Goal: Book appointment/travel/reservation

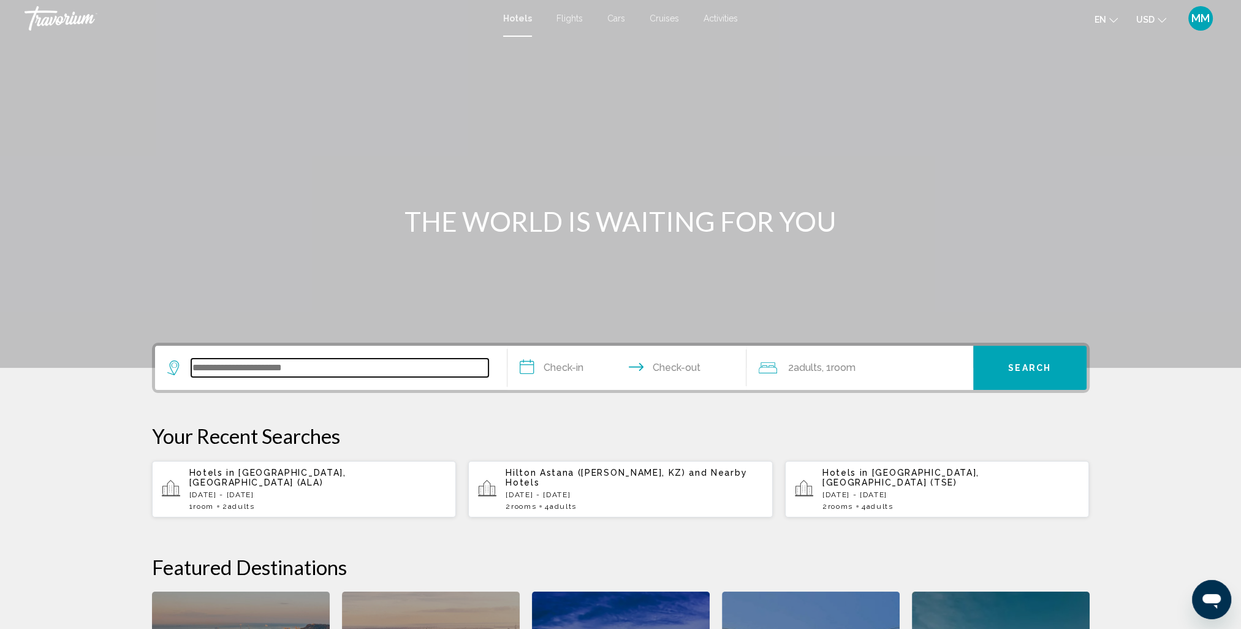
click at [311, 363] on input "Search widget" at bounding box center [339, 367] width 297 height 18
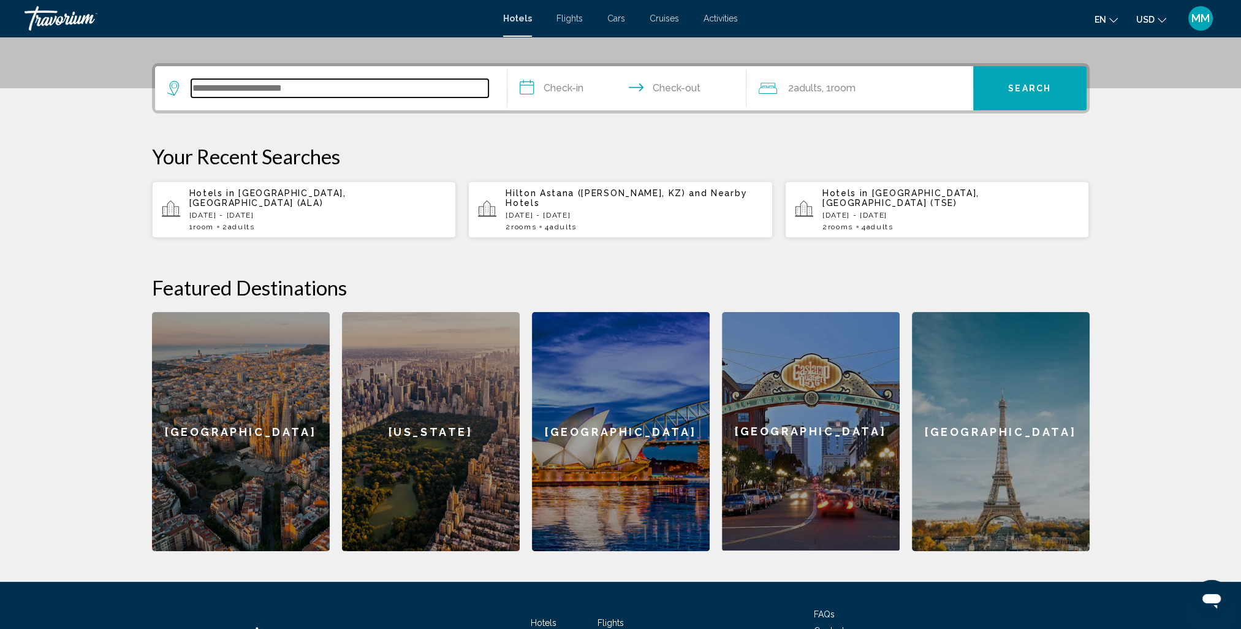
scroll to position [302, 0]
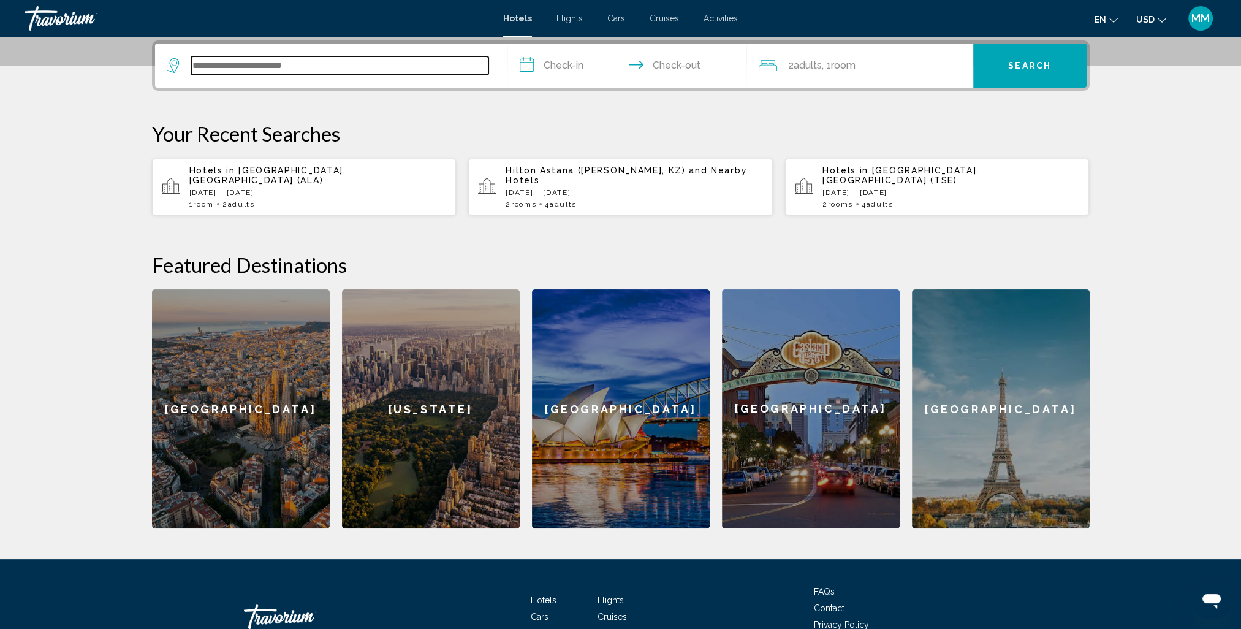
type input "*"
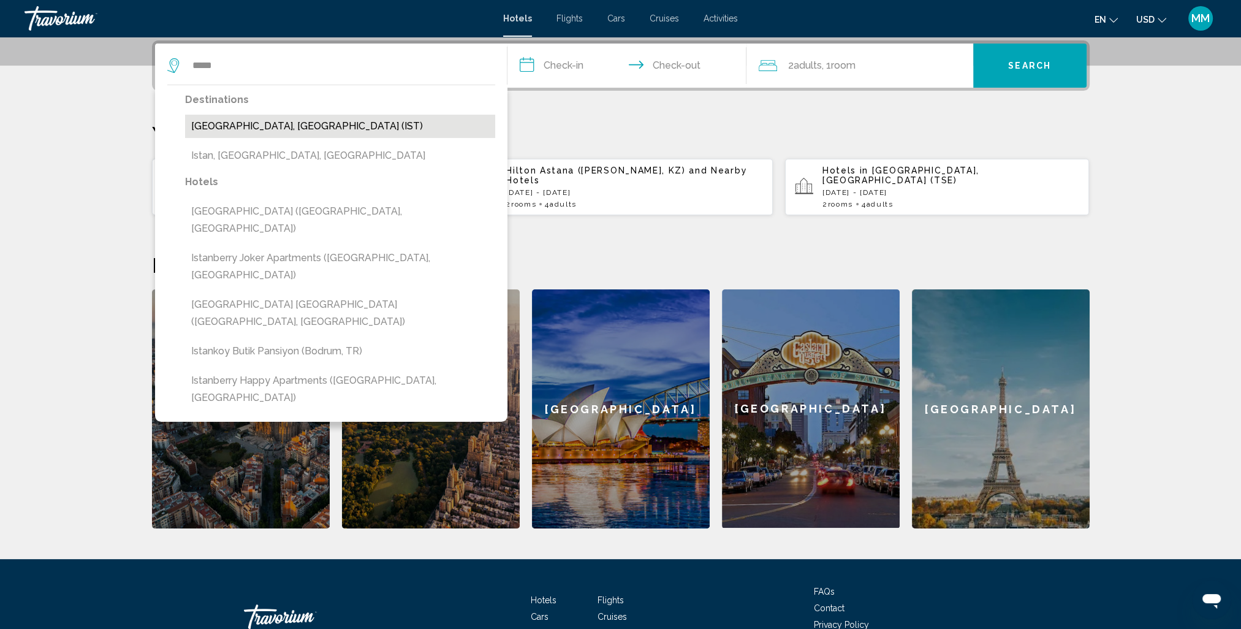
click at [249, 126] on button "[GEOGRAPHIC_DATA], [GEOGRAPHIC_DATA] (IST)" at bounding box center [340, 126] width 310 height 23
type input "**********"
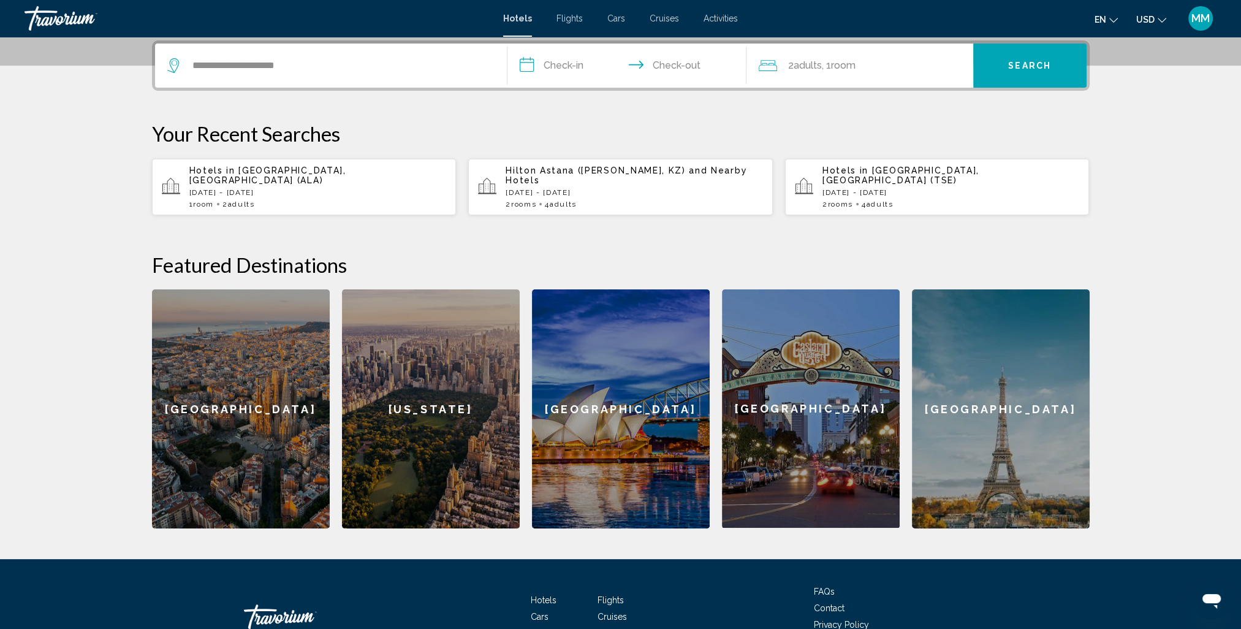
click at [711, 20] on span "Activities" at bounding box center [720, 18] width 34 height 10
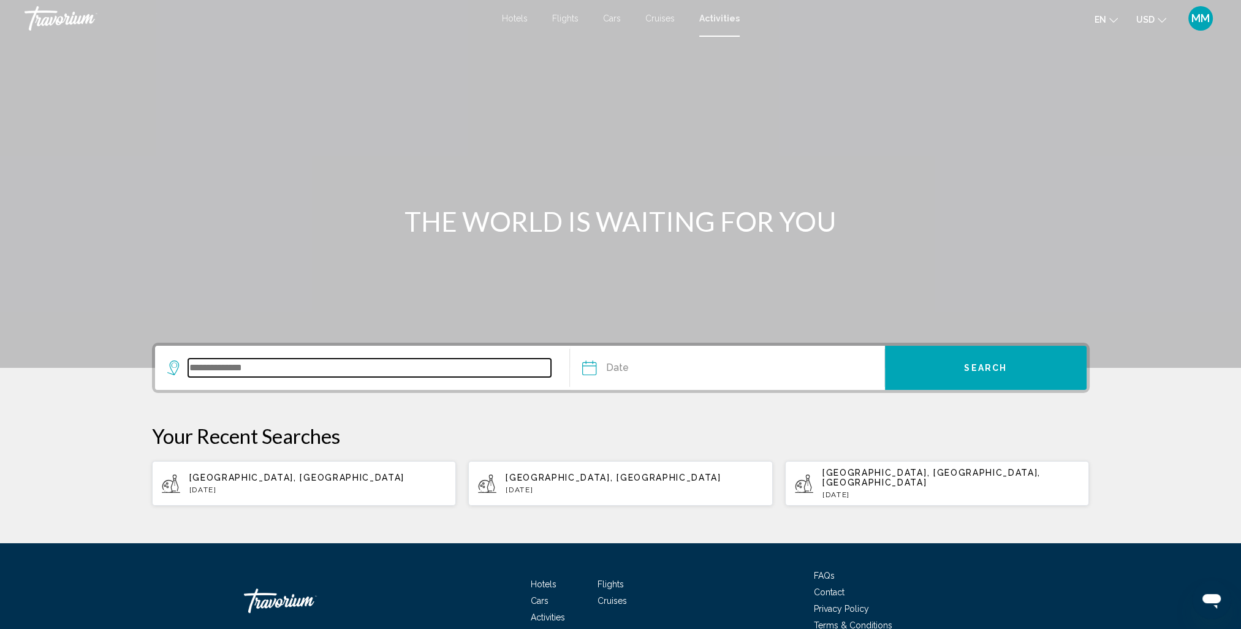
click at [250, 368] on input "Search widget" at bounding box center [369, 367] width 363 height 18
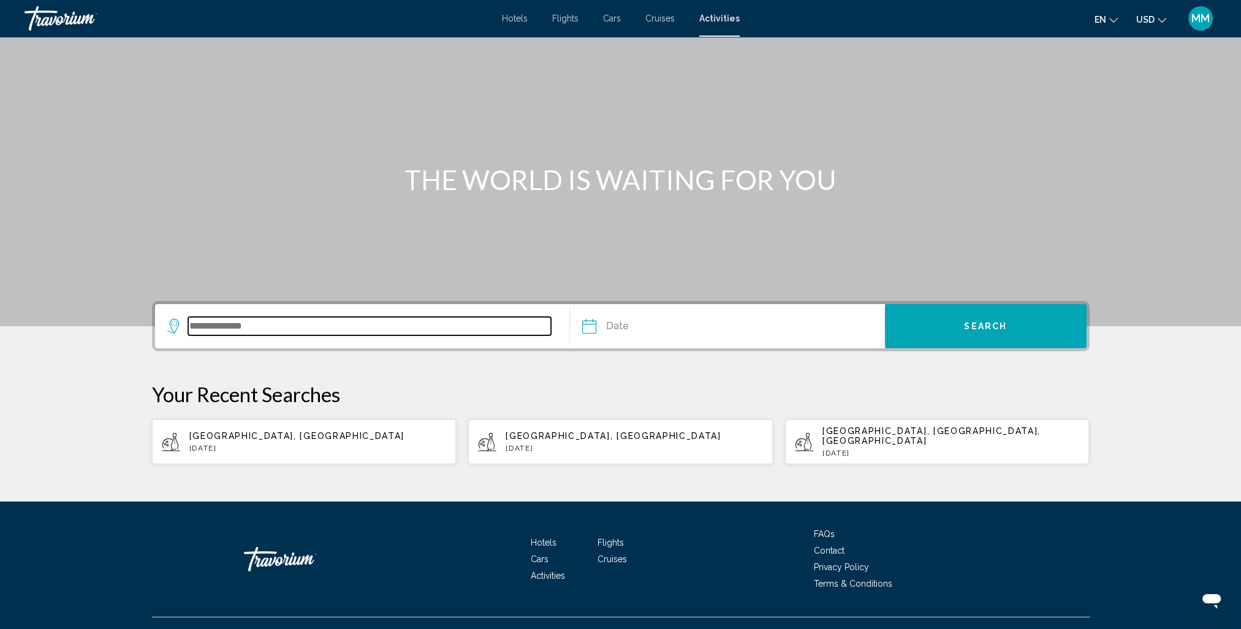
scroll to position [54, 0]
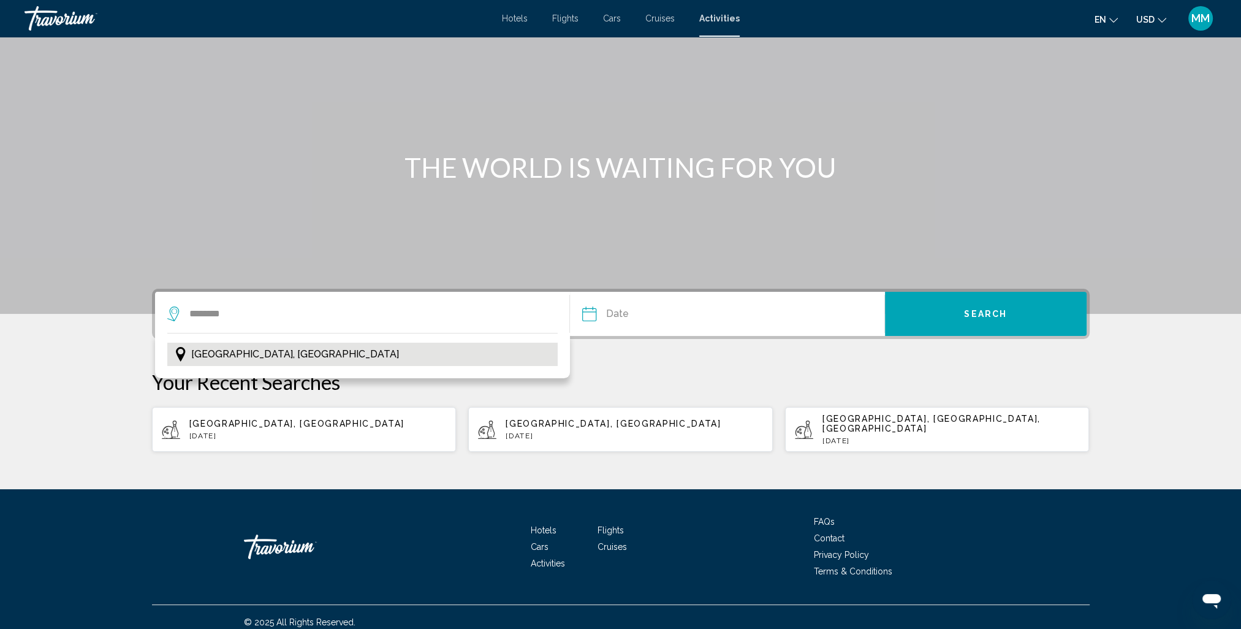
click at [234, 351] on span "[GEOGRAPHIC_DATA], [GEOGRAPHIC_DATA]" at bounding box center [295, 354] width 208 height 17
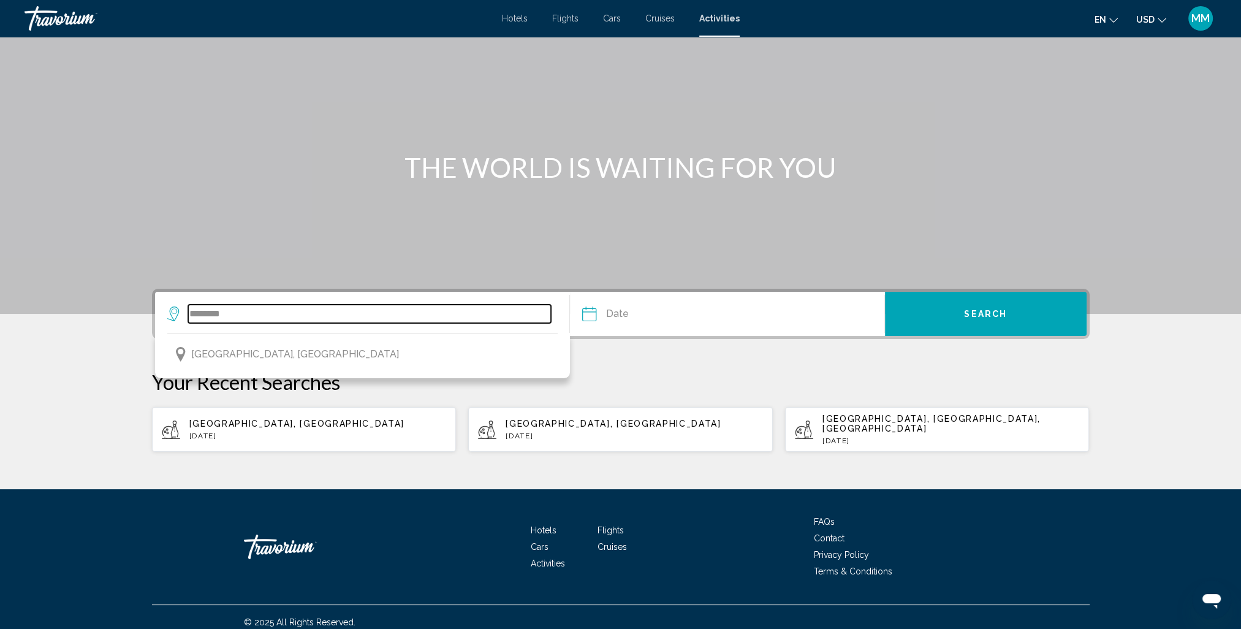
type input "**********"
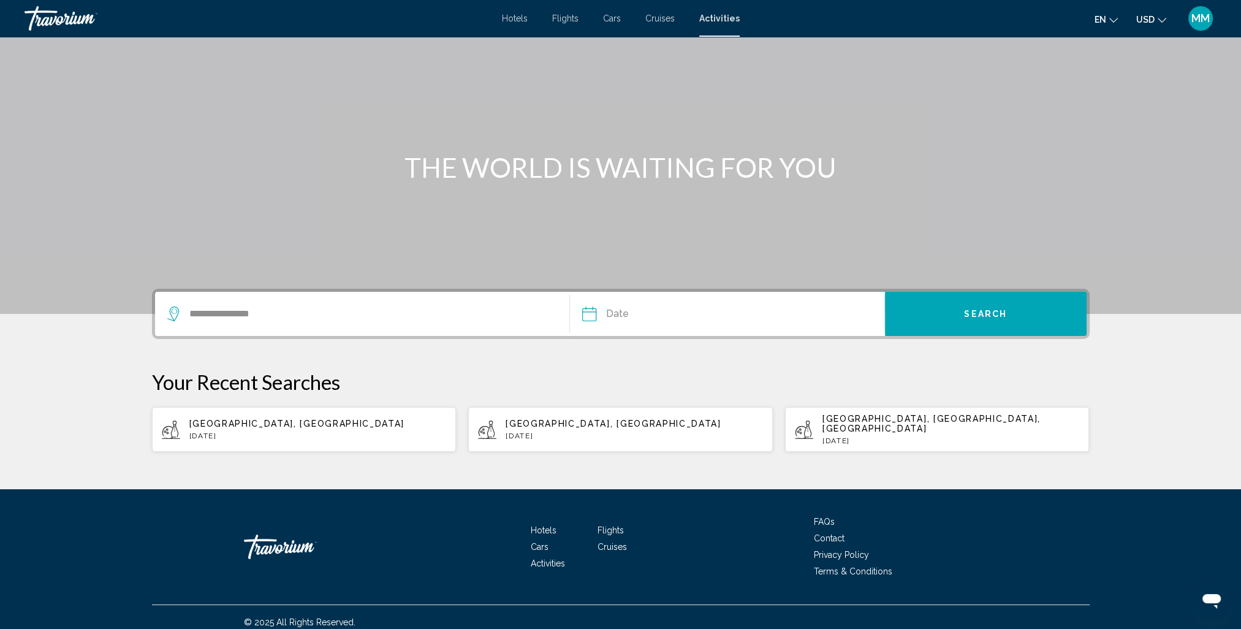
click at [667, 311] on input "Date" at bounding box center [657, 316] width 156 height 48
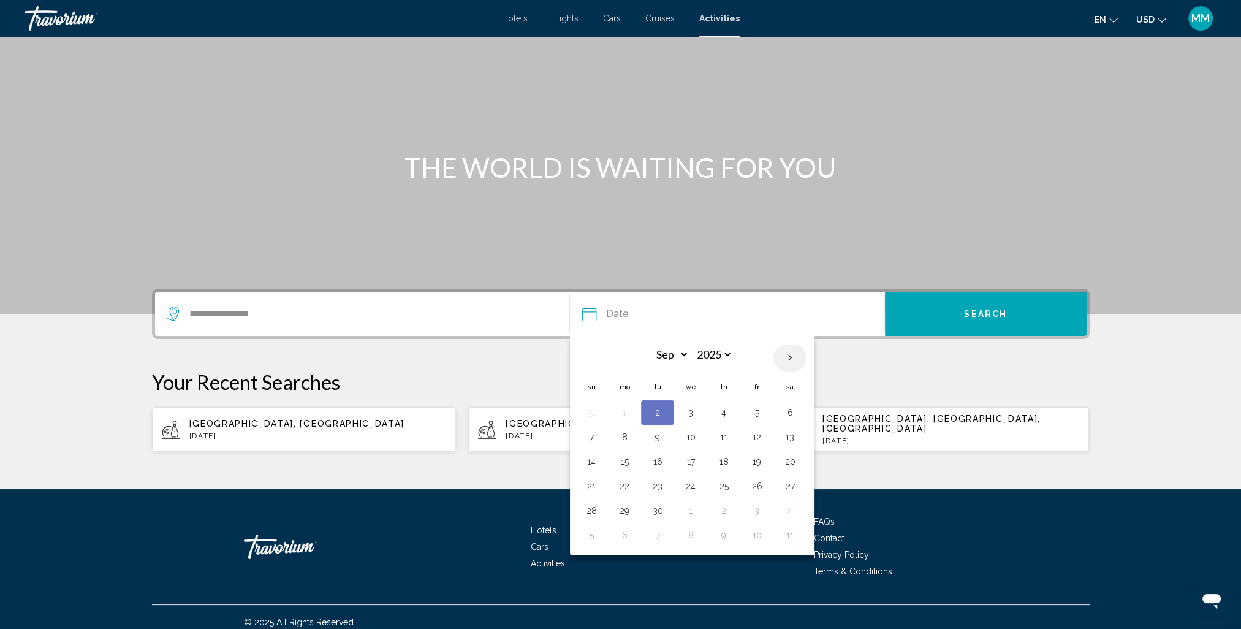
click at [785, 357] on th "Next month" at bounding box center [789, 357] width 33 height 27
select select "*"
click at [721, 462] on button "16" at bounding box center [724, 461] width 20 height 17
type input "**********"
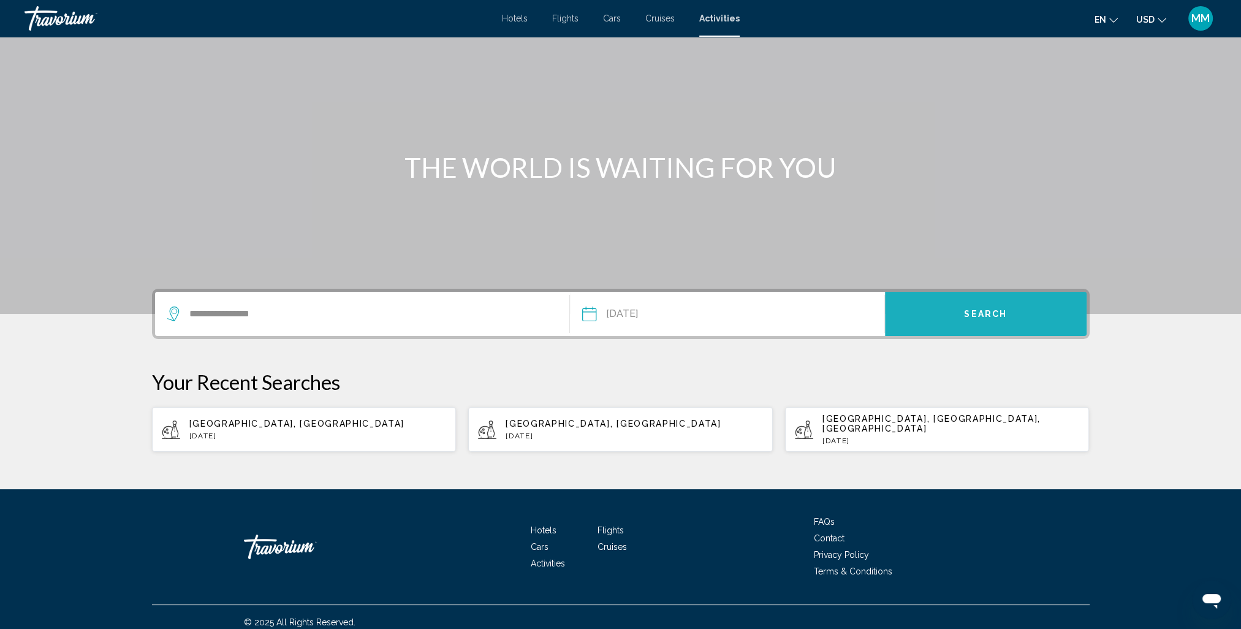
click at [983, 322] on button "Search" at bounding box center [986, 314] width 202 height 44
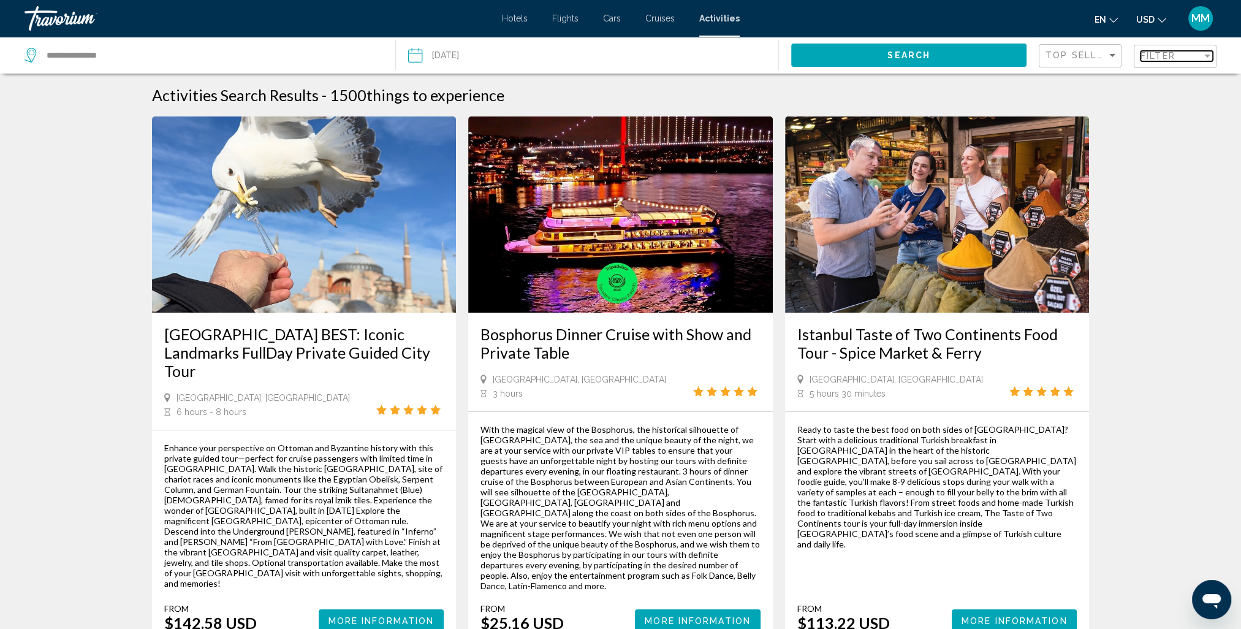
click at [1208, 55] on div "Filter" at bounding box center [1207, 56] width 6 height 3
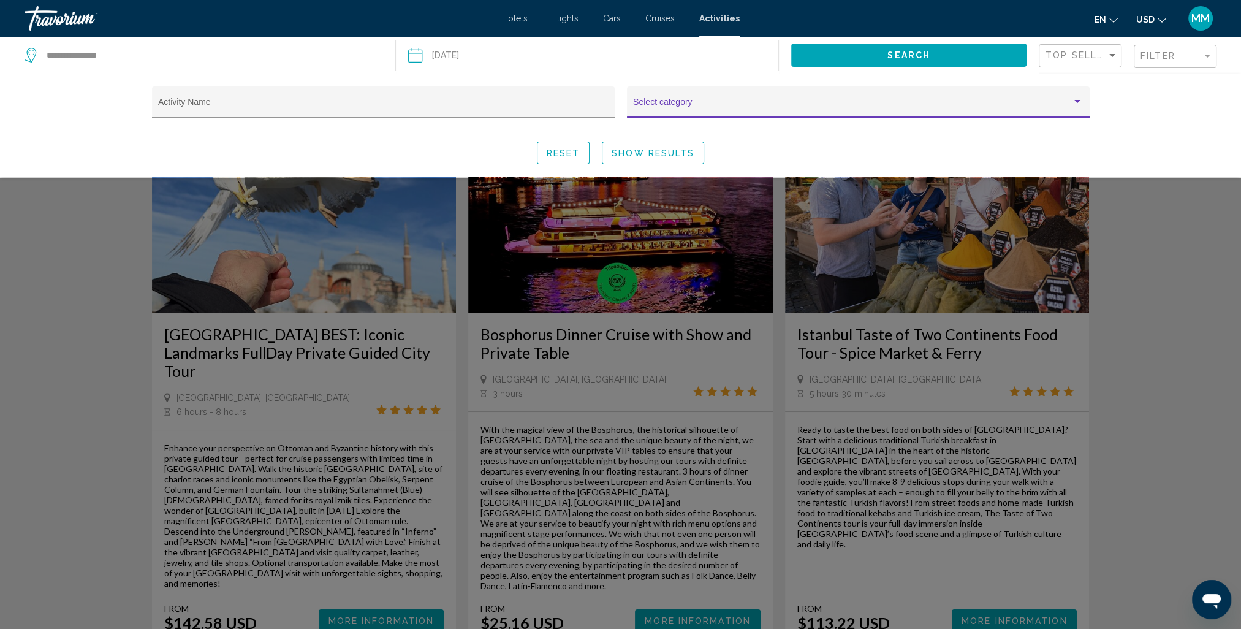
click at [1074, 103] on div "Search widget" at bounding box center [1077, 102] width 11 height 10
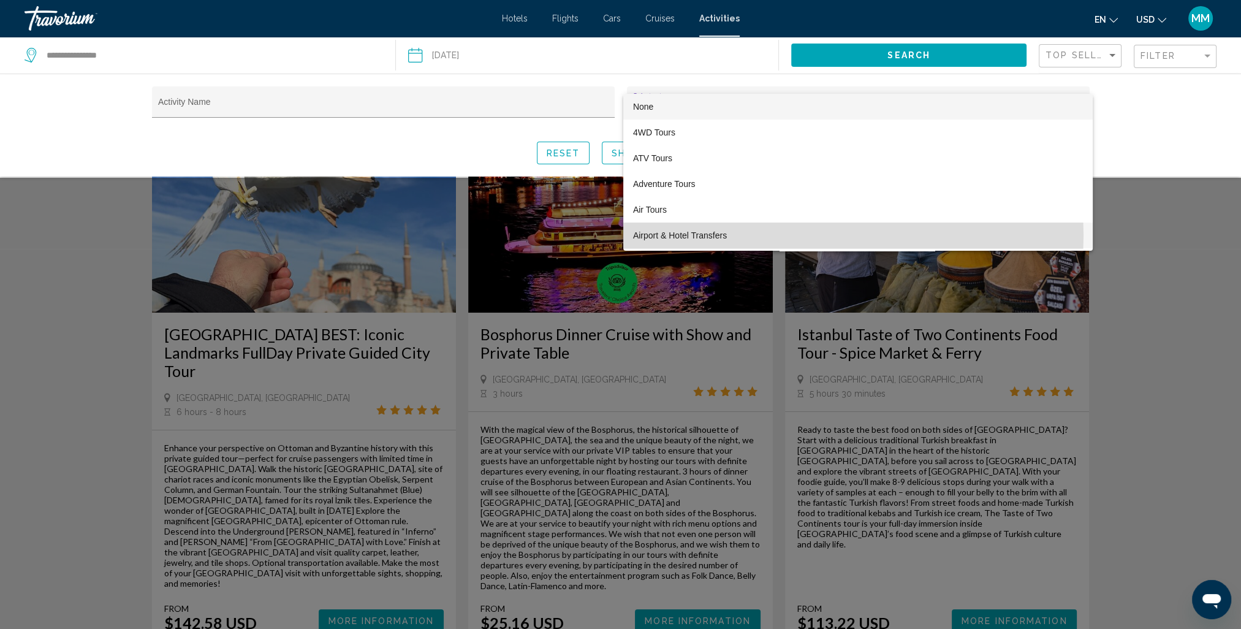
click at [683, 235] on span "Airport & Hotel Transfers" at bounding box center [858, 235] width 450 height 26
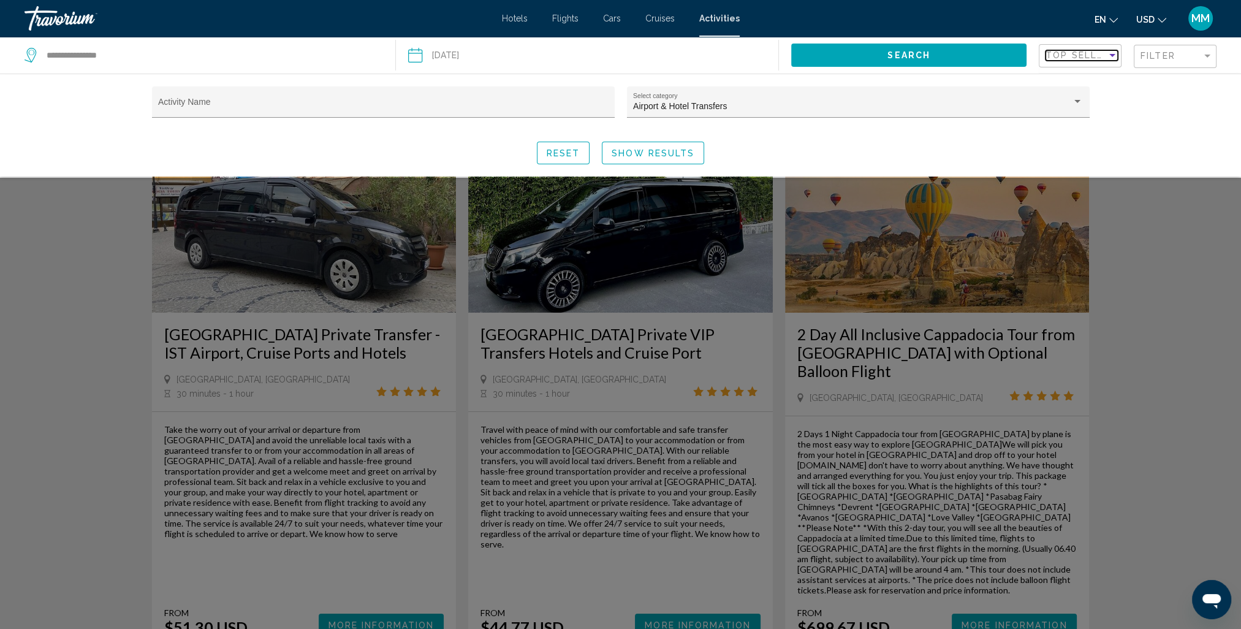
click at [1113, 56] on div "Sort by" at bounding box center [1112, 55] width 6 height 3
click at [1113, 56] on span "Top Sellers" at bounding box center [1083, 55] width 76 height 26
click at [676, 154] on span "Show Results" at bounding box center [653, 153] width 83 height 10
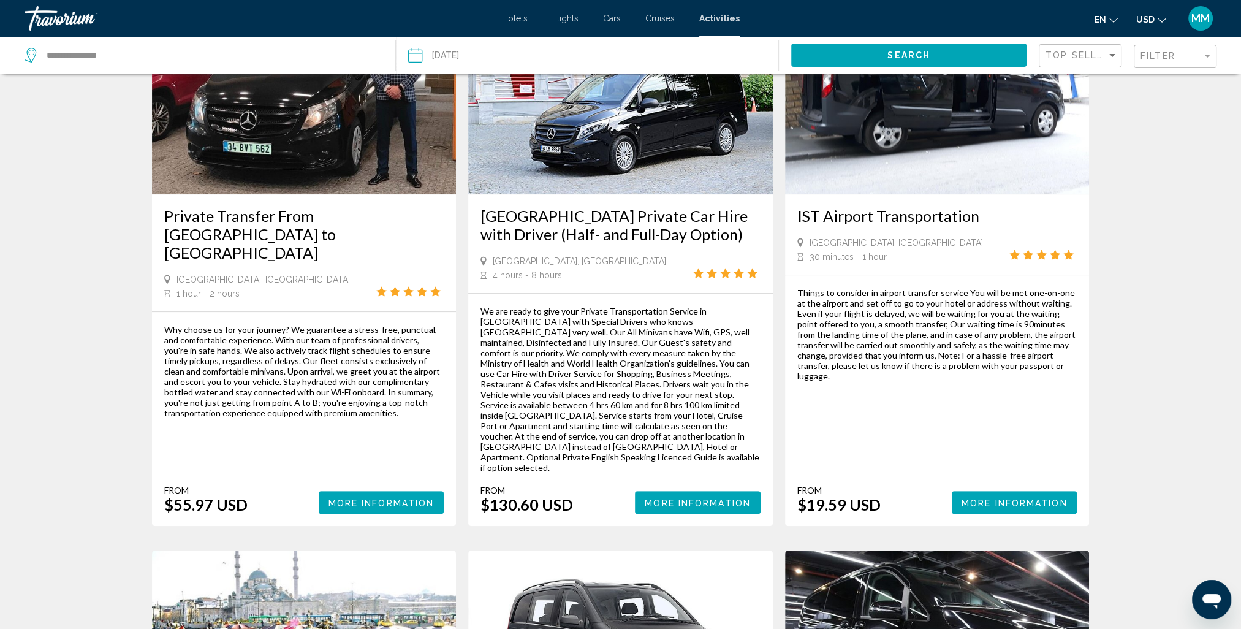
scroll to position [674, 0]
click at [1105, 20] on span "en" at bounding box center [1100, 20] width 12 height 10
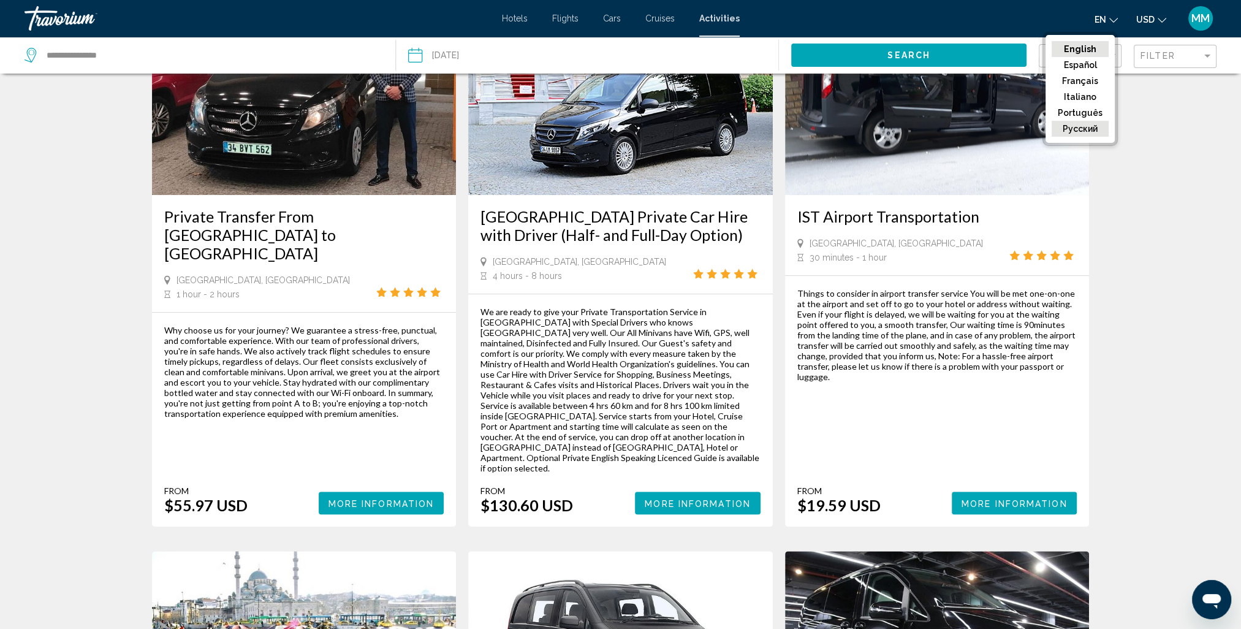
click at [1086, 132] on button "русский" at bounding box center [1080, 129] width 57 height 16
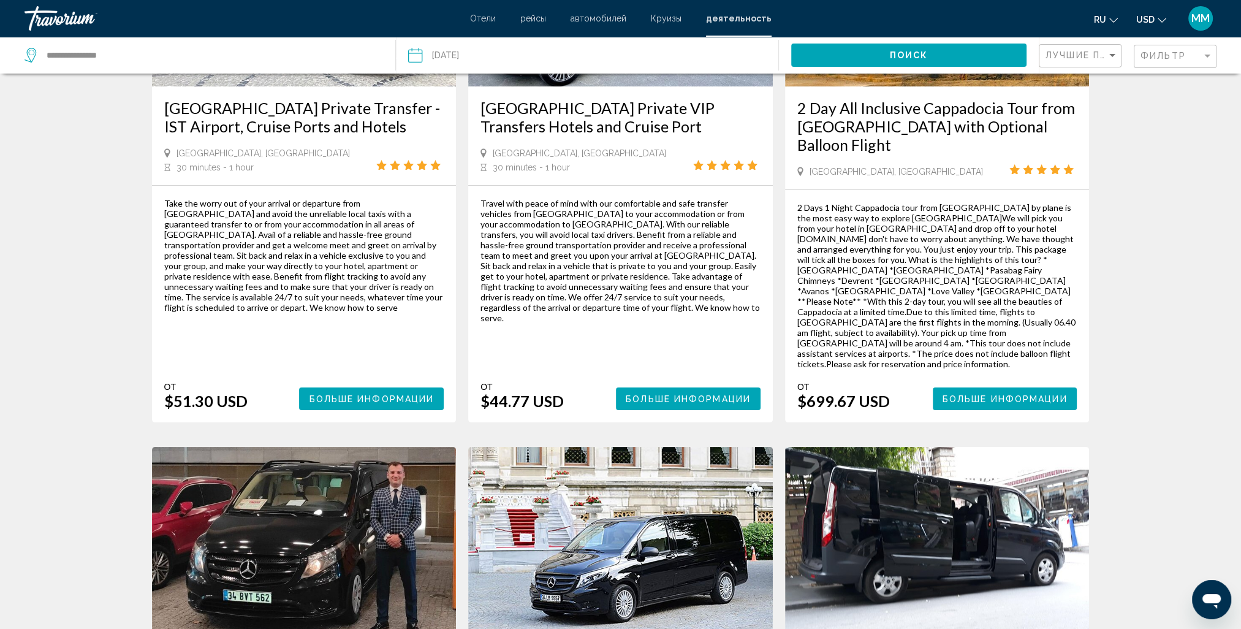
scroll to position [245, 0]
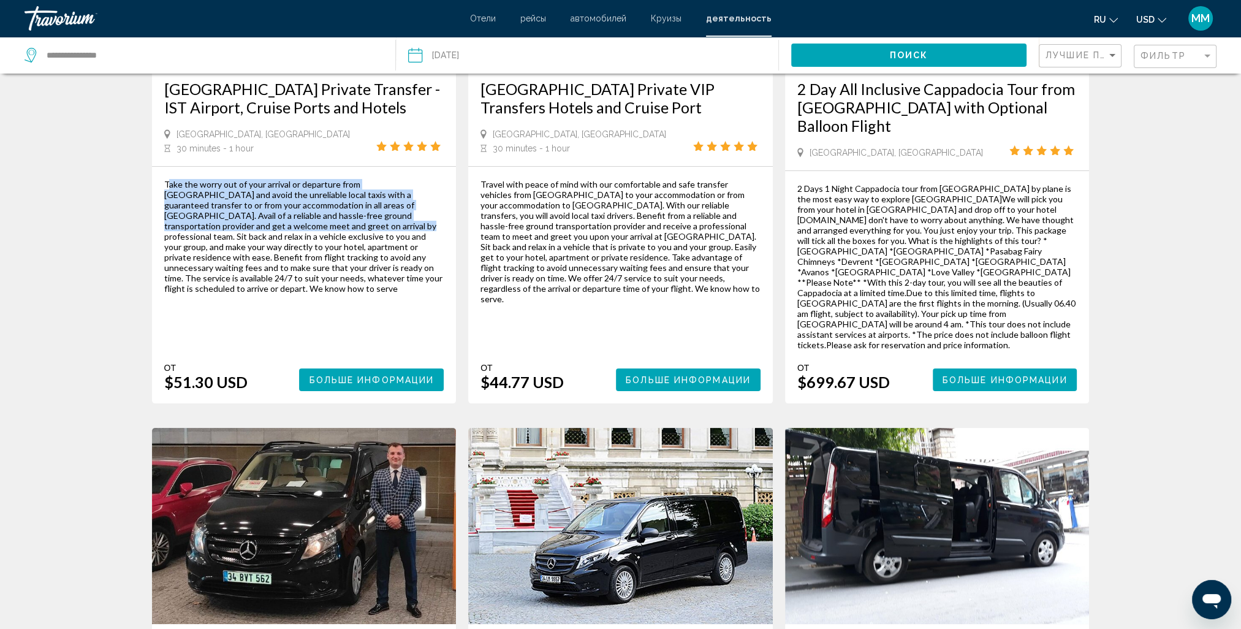
drag, startPoint x: 169, startPoint y: 184, endPoint x: 235, endPoint y: 230, distance: 80.2
click at [235, 230] on div "Take the worry out of your arrival or departure from [GEOGRAPHIC_DATA] and avoi…" at bounding box center [304, 236] width 280 height 115
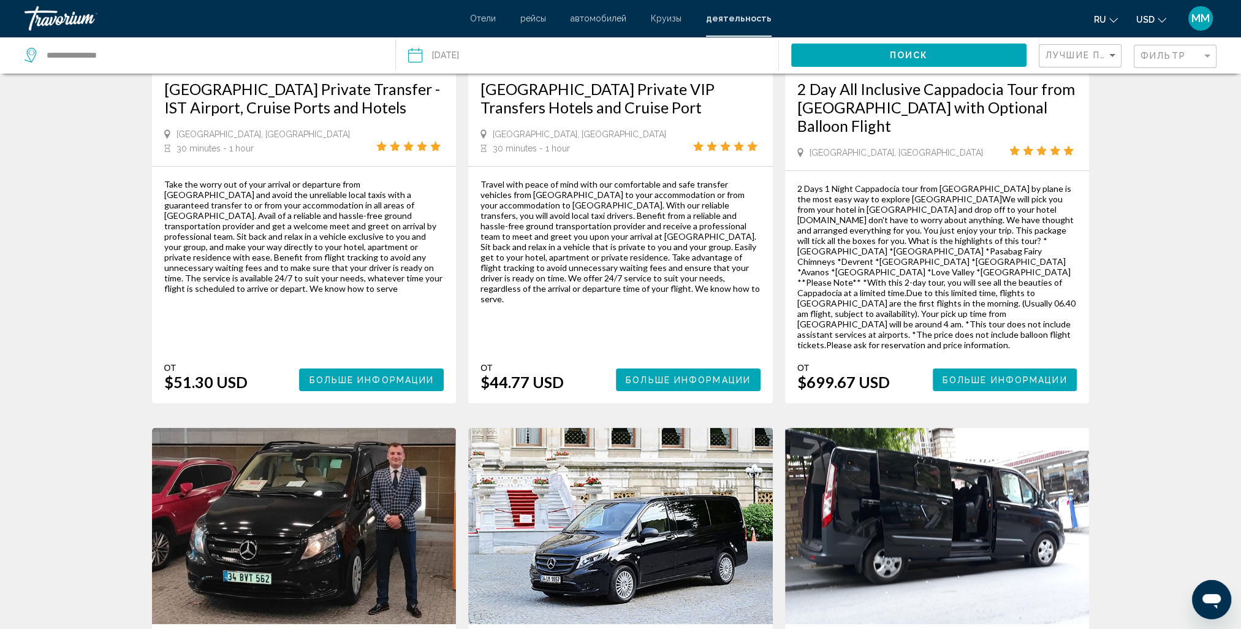
drag, startPoint x: 235, startPoint y: 230, endPoint x: 164, endPoint y: 182, distance: 85.2
click at [164, 182] on div "Take the worry out of your arrival or departure from [GEOGRAPHIC_DATA] and avoi…" at bounding box center [304, 285] width 305 height 237
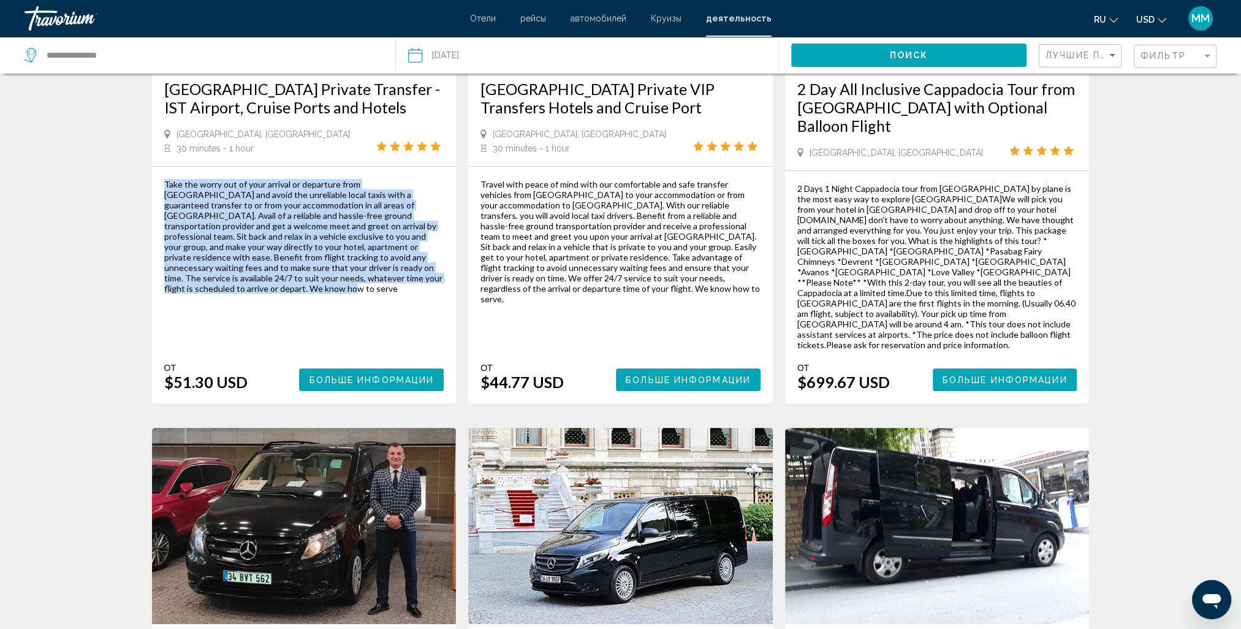
drag, startPoint x: 164, startPoint y: 182, endPoint x: 400, endPoint y: 286, distance: 257.3
click at [400, 286] on div "Take the worry out of your arrival or departure from [GEOGRAPHIC_DATA] and avoi…" at bounding box center [304, 285] width 280 height 212
copy div "Take the worry out of your arrival or departure from [GEOGRAPHIC_DATA] and avoi…"
click at [398, 375] on span "Больше информации" at bounding box center [371, 380] width 125 height 10
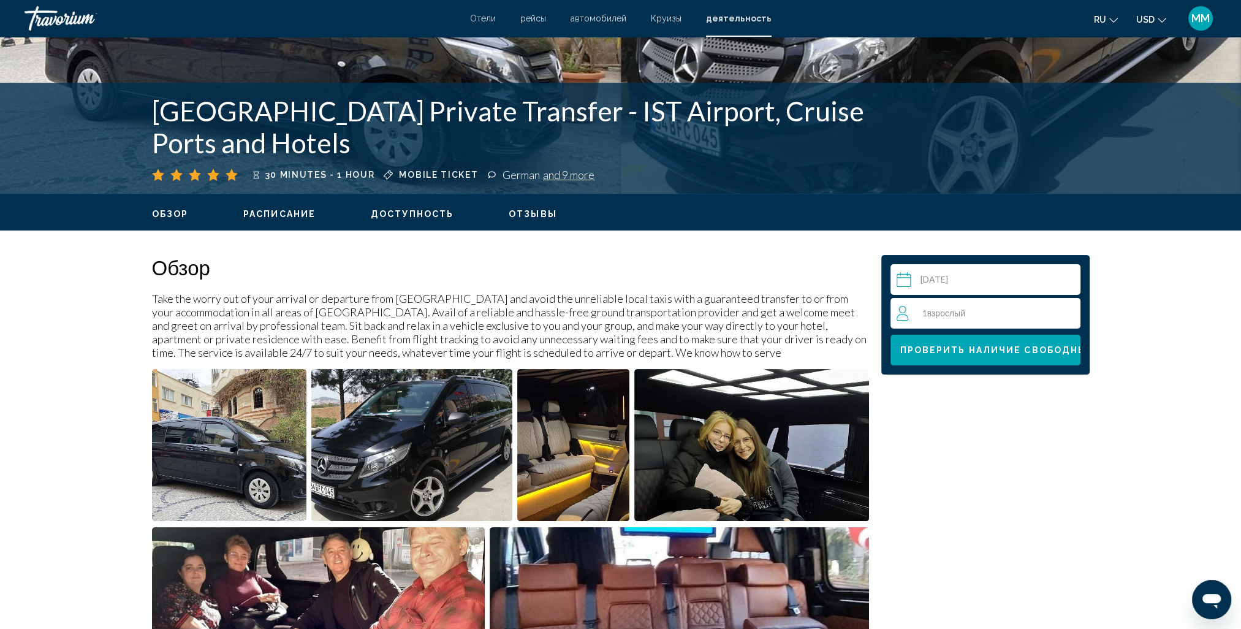
scroll to position [245, 0]
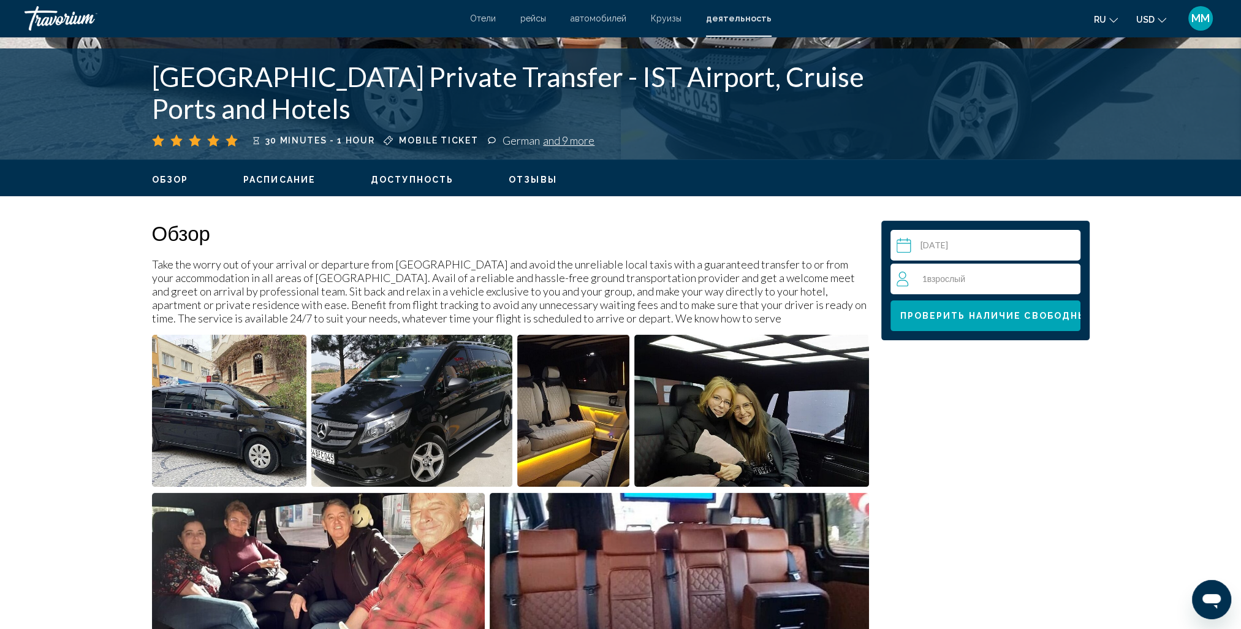
click at [966, 279] on div "1 Взрослый Взрослые" at bounding box center [988, 278] width 183 height 15
click at [1069, 275] on icon "Increment adults" at bounding box center [1068, 278] width 11 height 15
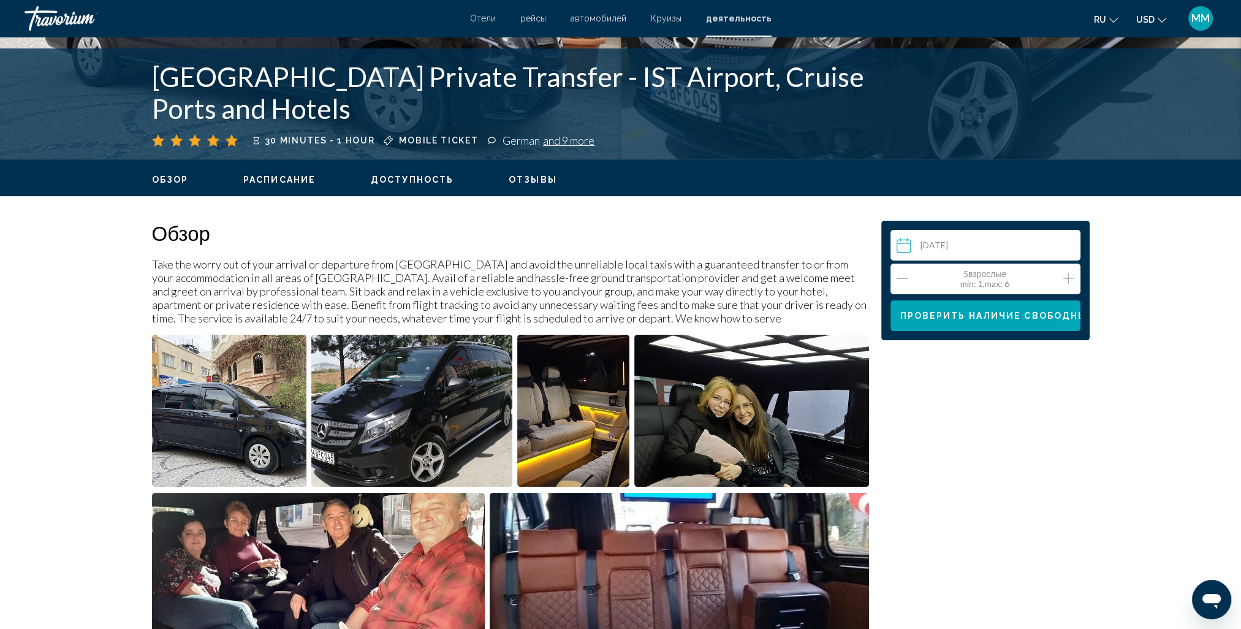
click at [1069, 275] on icon "Increment adults" at bounding box center [1068, 278] width 11 height 15
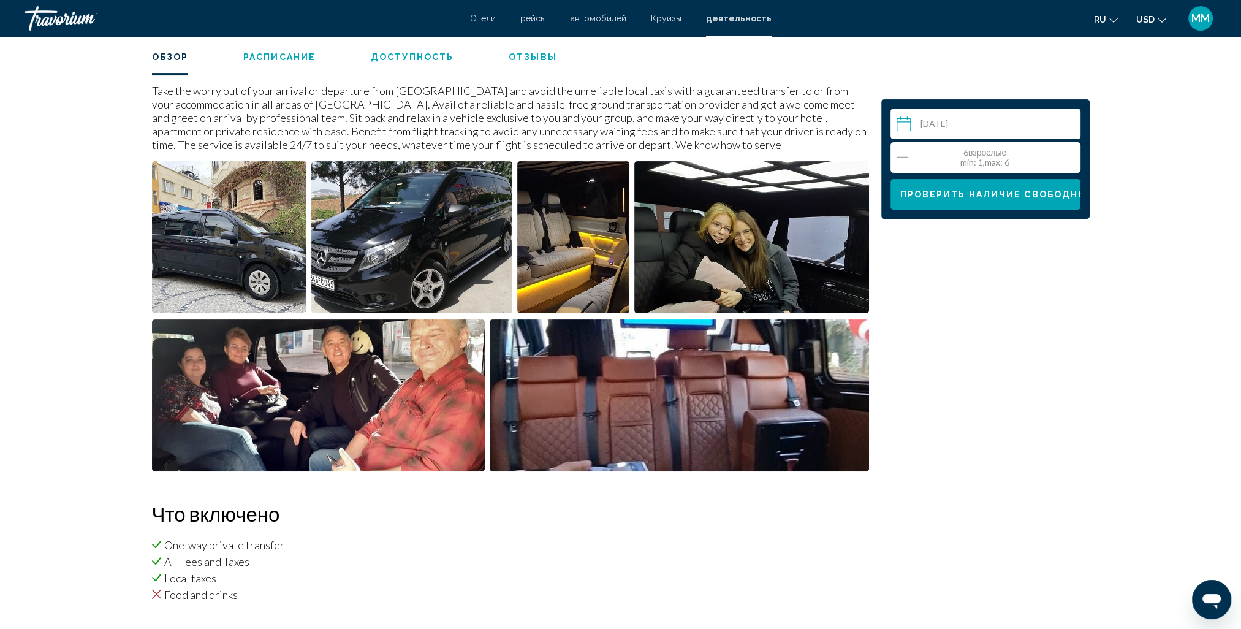
scroll to position [429, 0]
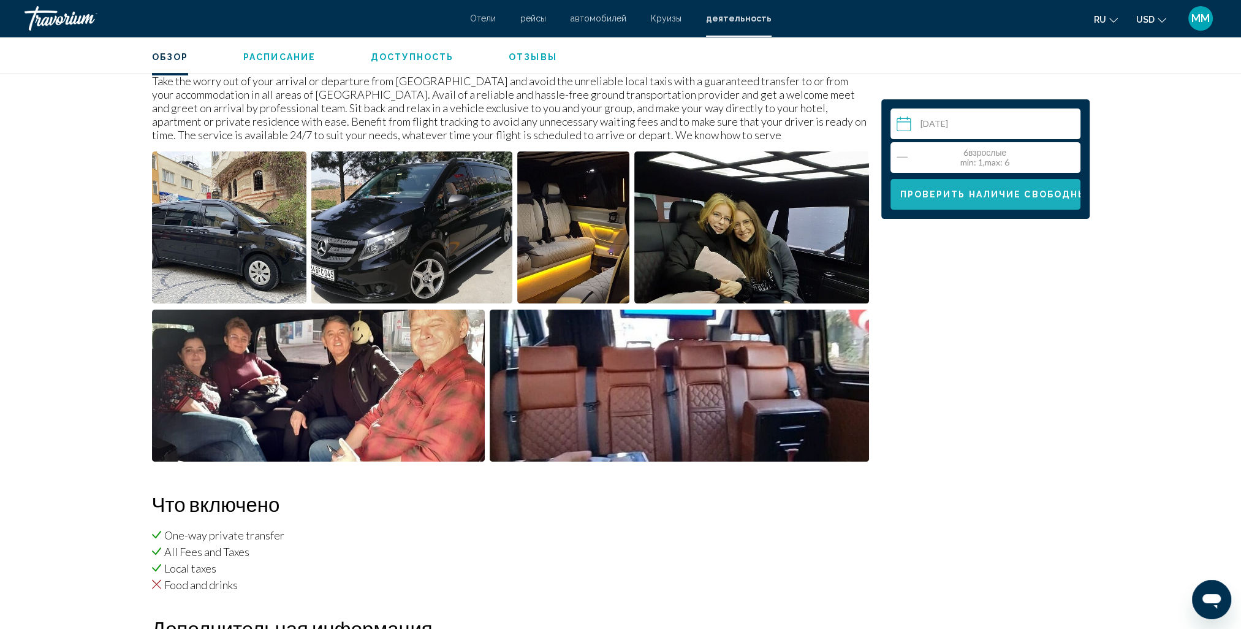
click at [1008, 194] on span "Проверить наличие свободных мест" at bounding box center [1013, 195] width 227 height 10
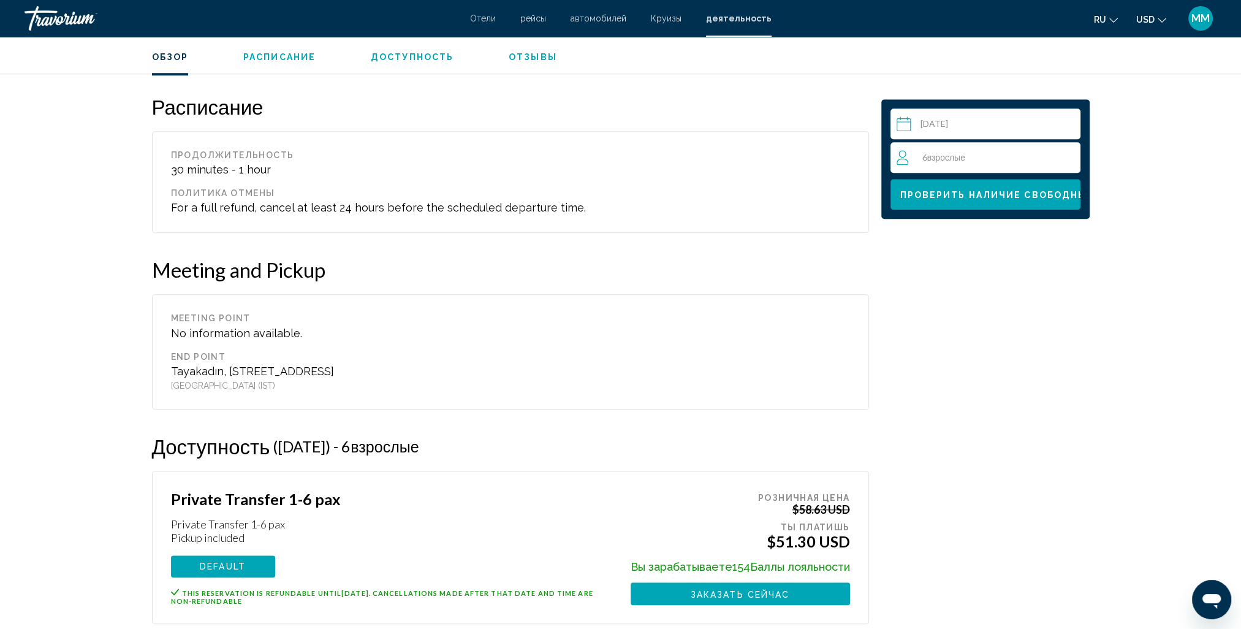
scroll to position [1303, 0]
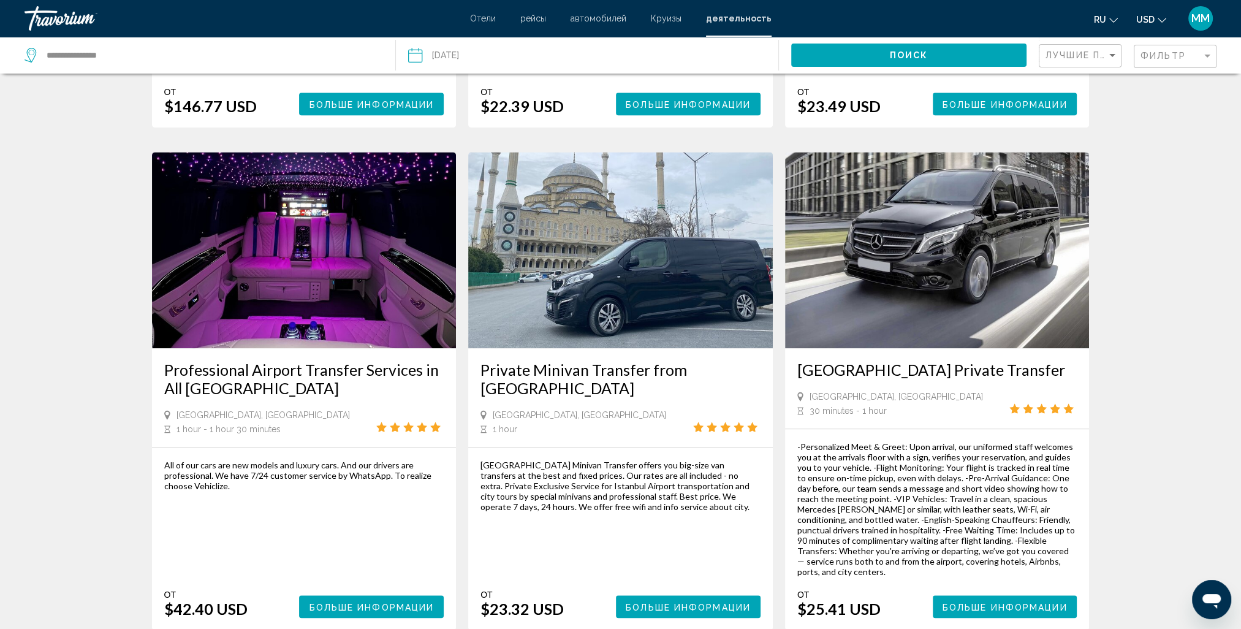
scroll to position [1655, 0]
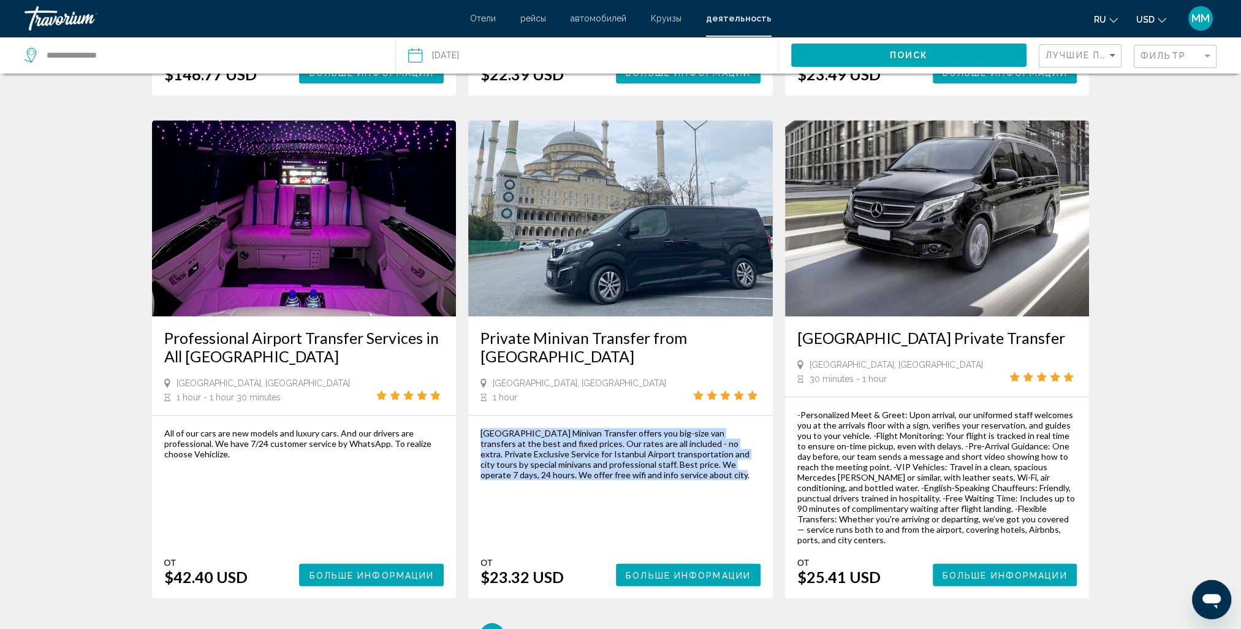
drag, startPoint x: 480, startPoint y: 346, endPoint x: 664, endPoint y: 389, distance: 188.8
click at [664, 428] on div "[GEOGRAPHIC_DATA] Minivan Transfer offers you big-size van transfers at the bes…" at bounding box center [620, 454] width 280 height 52
drag, startPoint x: 664, startPoint y: 389, endPoint x: 594, endPoint y: 360, distance: 75.9
copy div "[GEOGRAPHIC_DATA] Minivan Transfer offers you big-size van transfers at the bes…"
click at [673, 570] on span "Больше информации" at bounding box center [688, 575] width 125 height 10
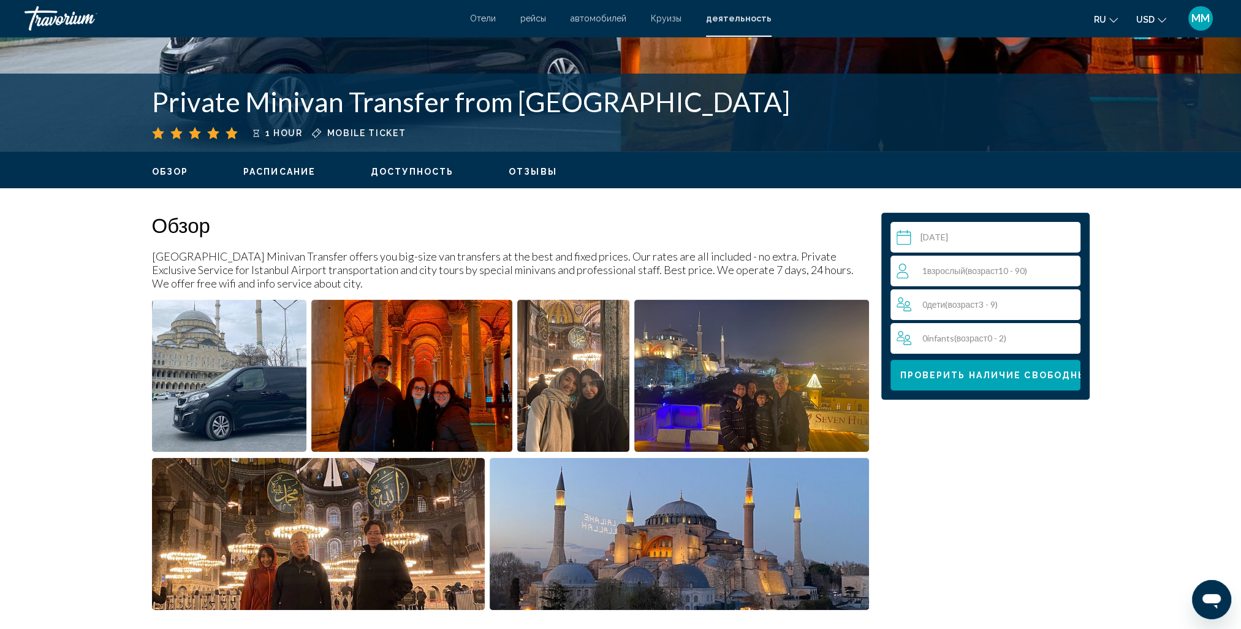
scroll to position [306, 0]
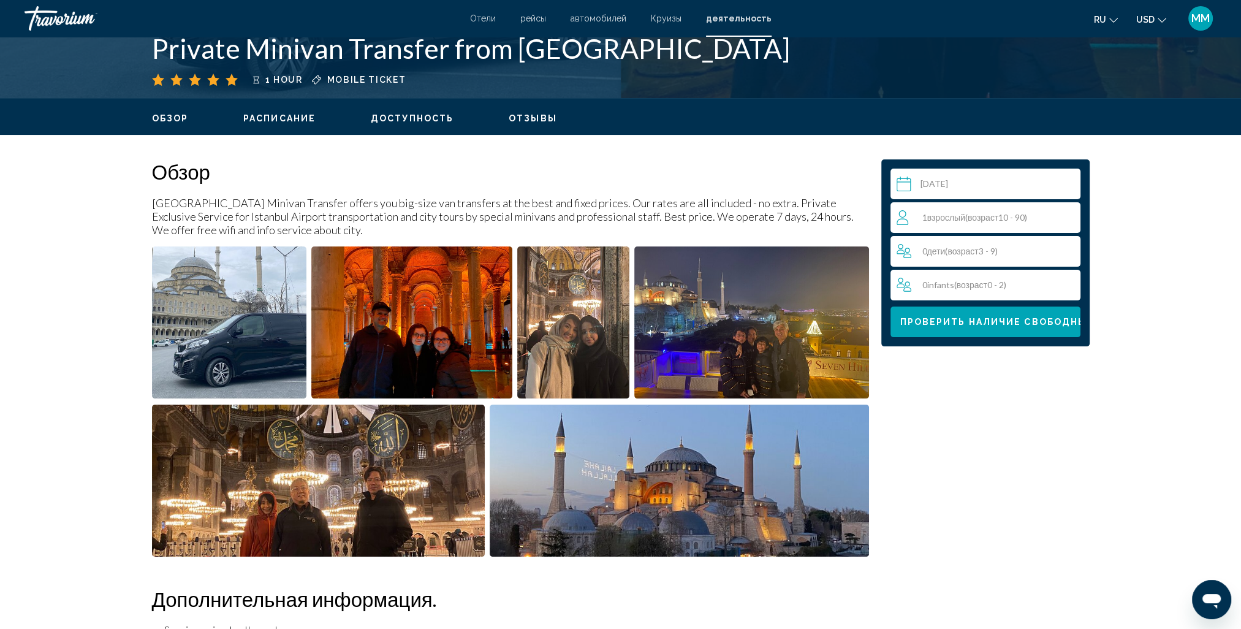
click at [990, 218] on span "возраст" at bounding box center [983, 217] width 31 height 10
click at [1064, 215] on icon "Increment adults" at bounding box center [1067, 217] width 11 height 15
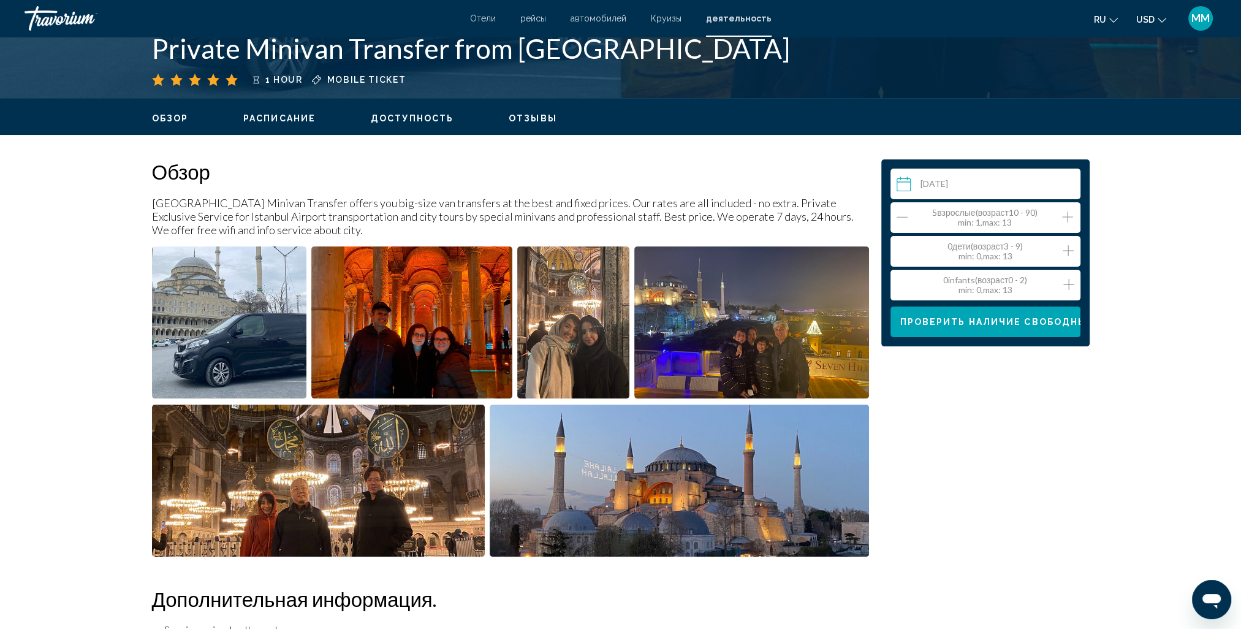
click at [1064, 215] on icon "Increment adults" at bounding box center [1067, 217] width 11 height 15
click at [1015, 319] on span "Проверить наличие свободных мест" at bounding box center [1013, 322] width 227 height 10
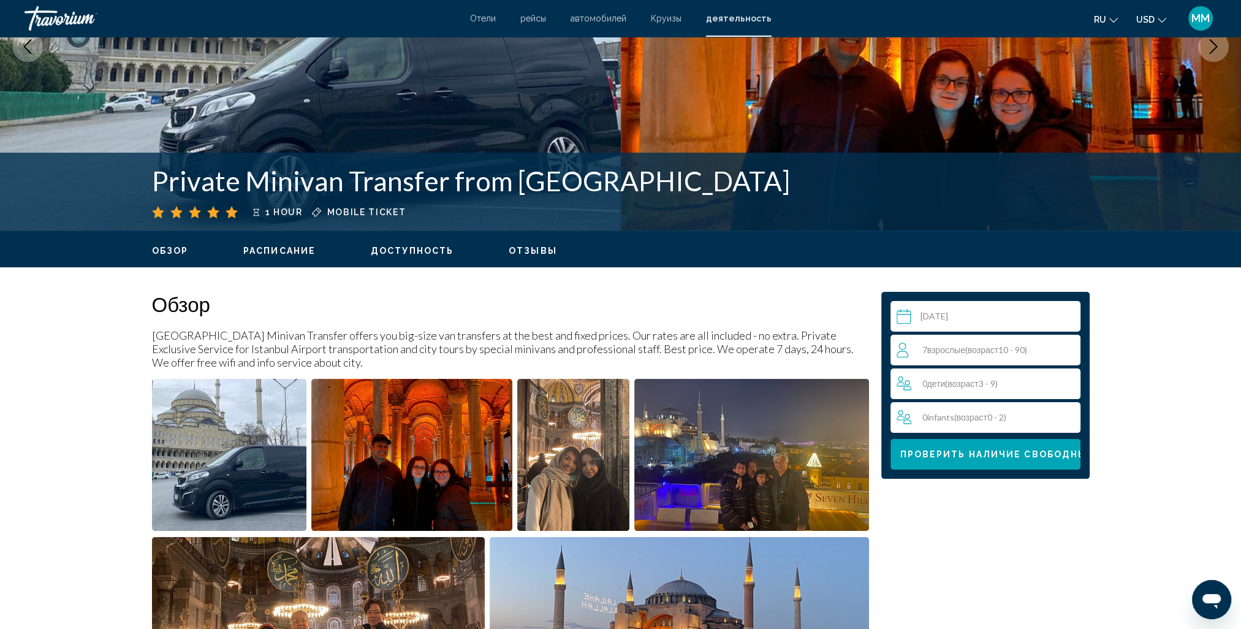
scroll to position [184, 0]
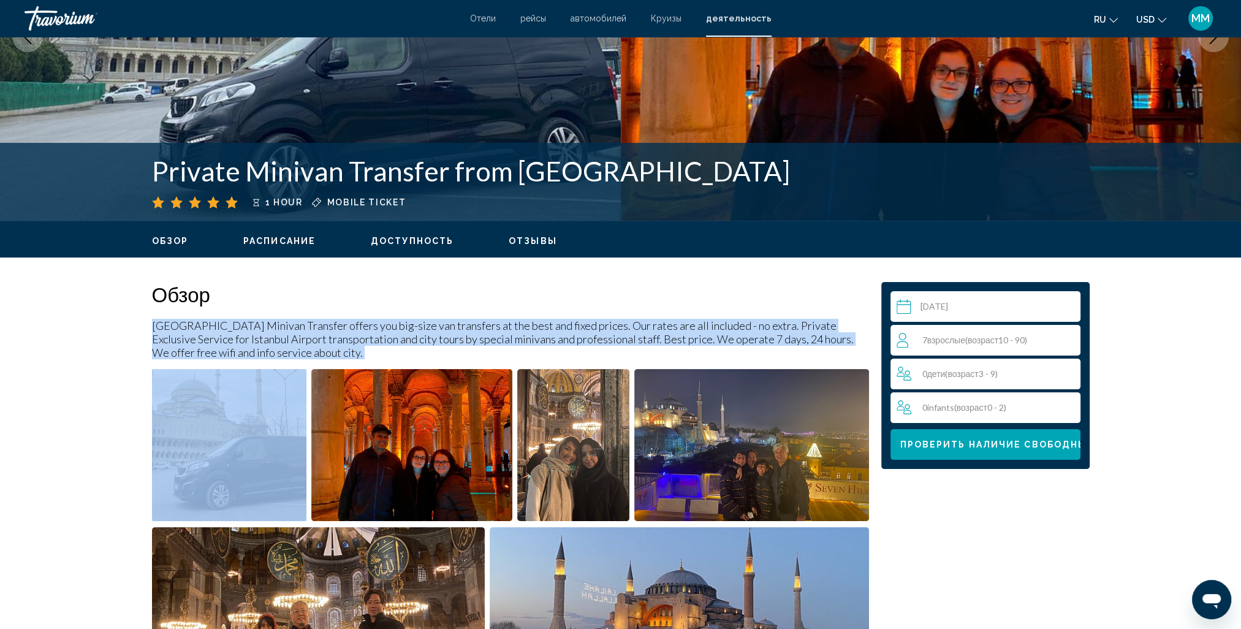
drag, startPoint x: 153, startPoint y: 327, endPoint x: 317, endPoint y: 360, distance: 167.5
click at [317, 360] on div "[GEOGRAPHIC_DATA] Minivan Transfer offers you big-size van transfers at the bes…" at bounding box center [510, 483] width 717 height 403
drag, startPoint x: 317, startPoint y: 360, endPoint x: 225, endPoint y: 337, distance: 94.7
copy div "[GEOGRAPHIC_DATA] Minivan Transfer offers you big-size van transfers at the bes…"
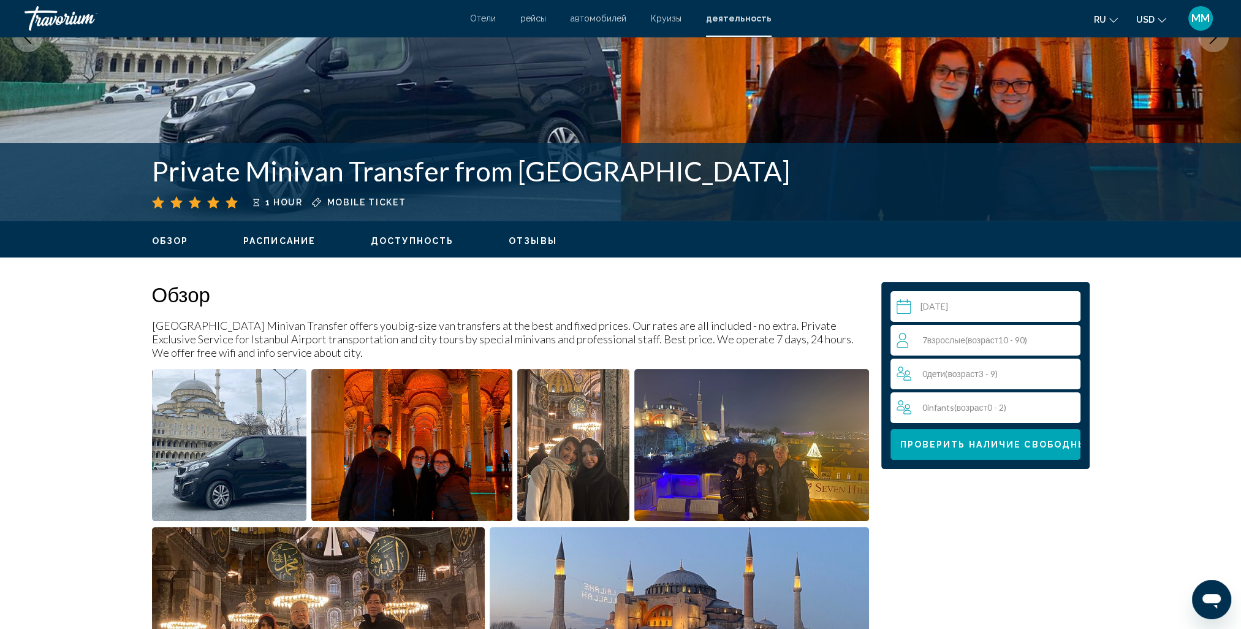
click at [276, 200] on span "1 hour" at bounding box center [283, 202] width 37 height 10
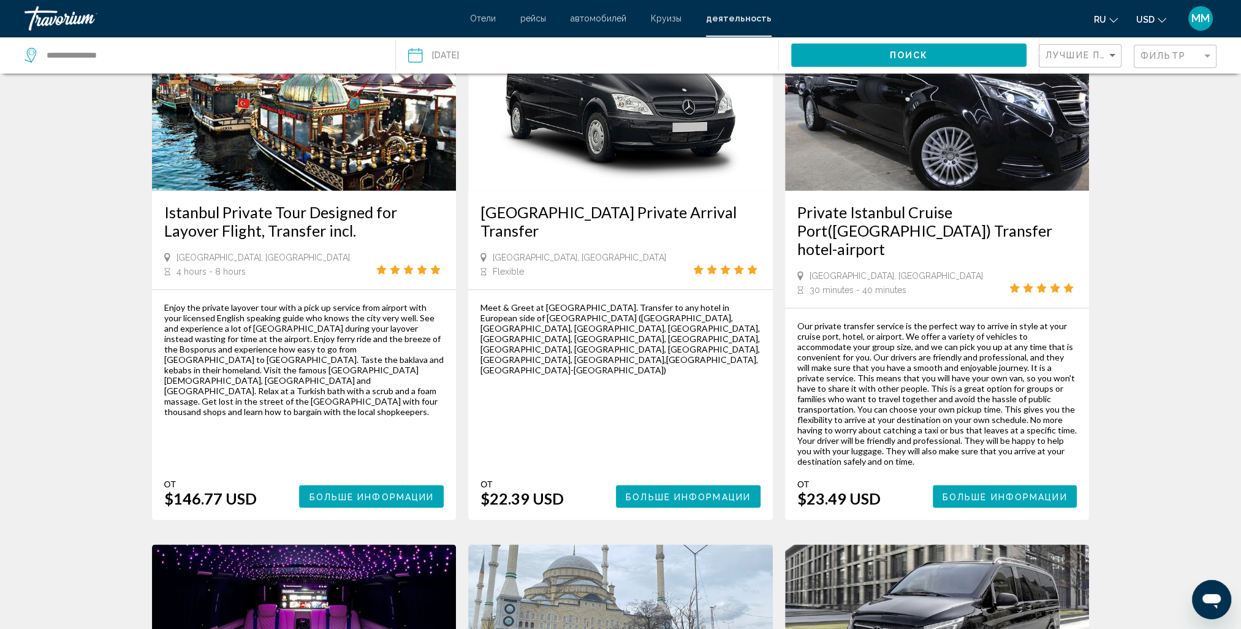
scroll to position [1226, 0]
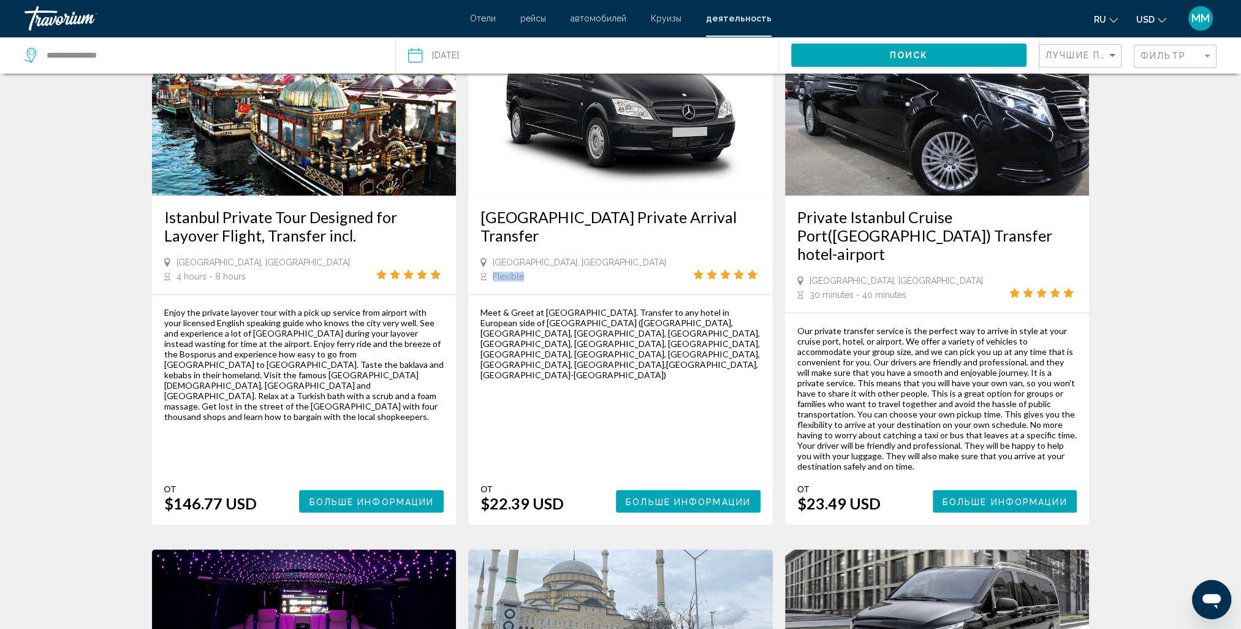
drag, startPoint x: 493, startPoint y: 196, endPoint x: 539, endPoint y: 200, distance: 46.1
click at [539, 271] on div "Flexible" at bounding box center [573, 276] width 186 height 11
copy span "Flexible"
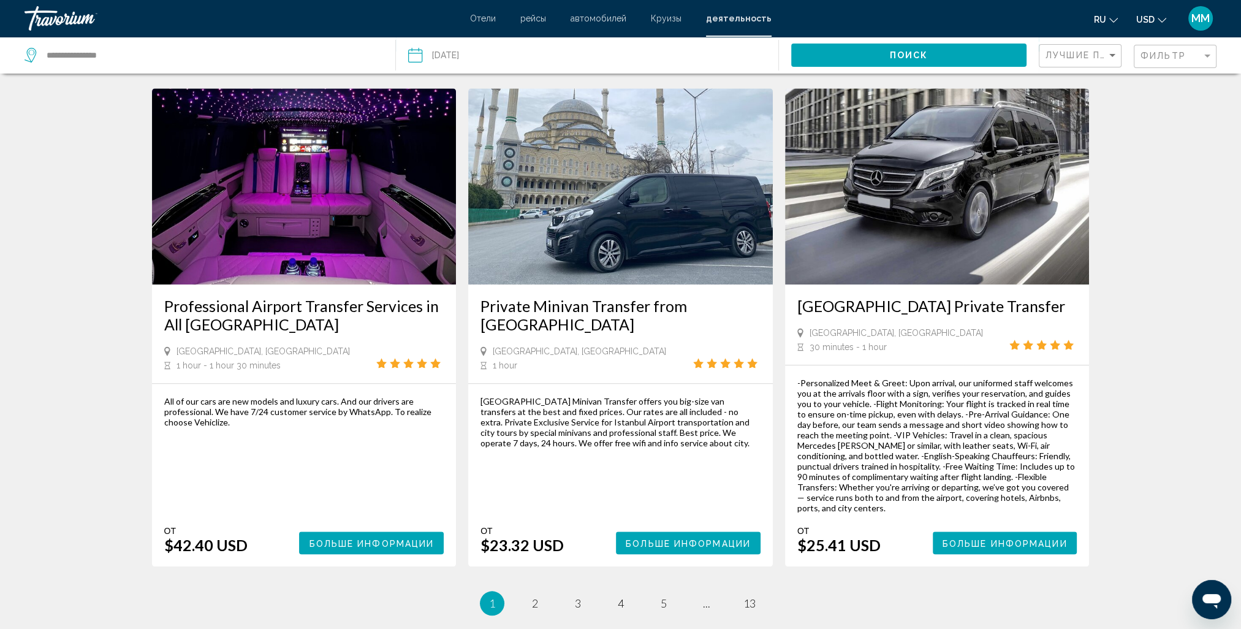
scroll to position [1686, 0]
click at [529, 593] on link "page 2" at bounding box center [534, 603] width 21 height 21
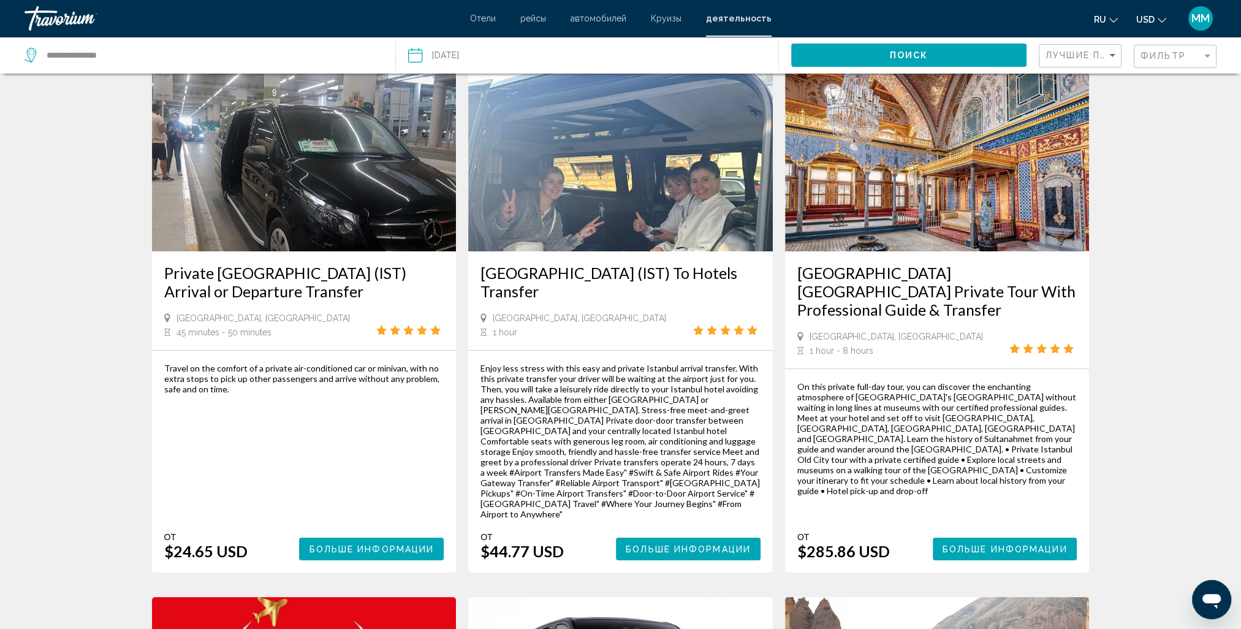
scroll to position [123, 0]
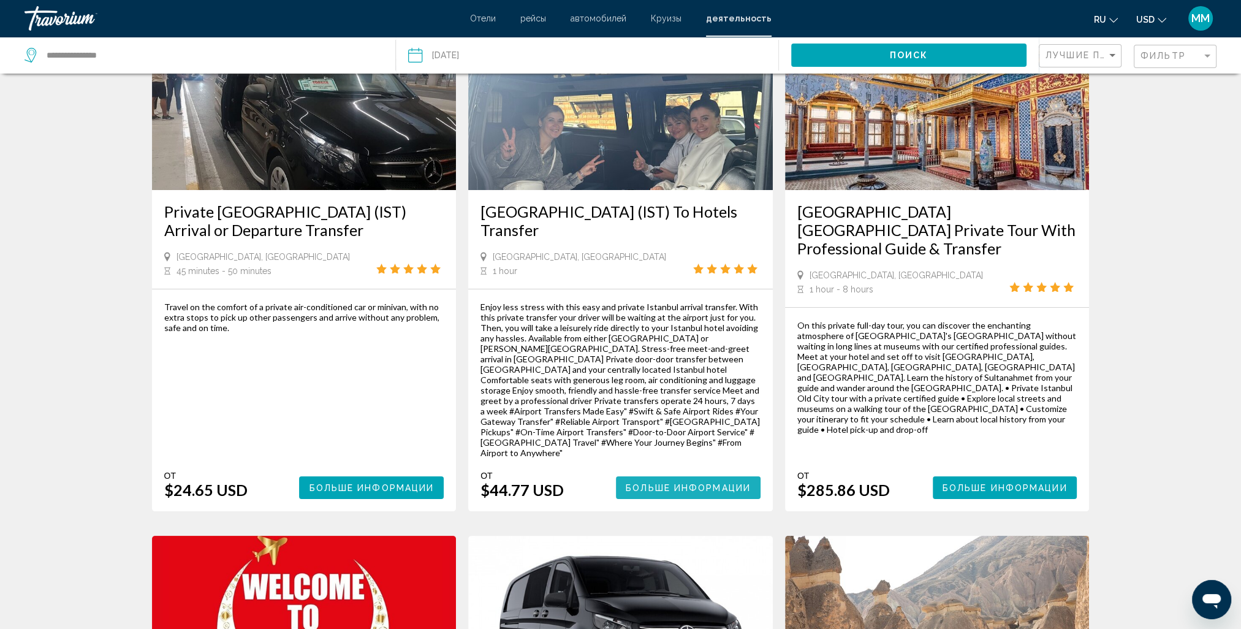
click at [673, 483] on span "Больше информации" at bounding box center [688, 488] width 125 height 10
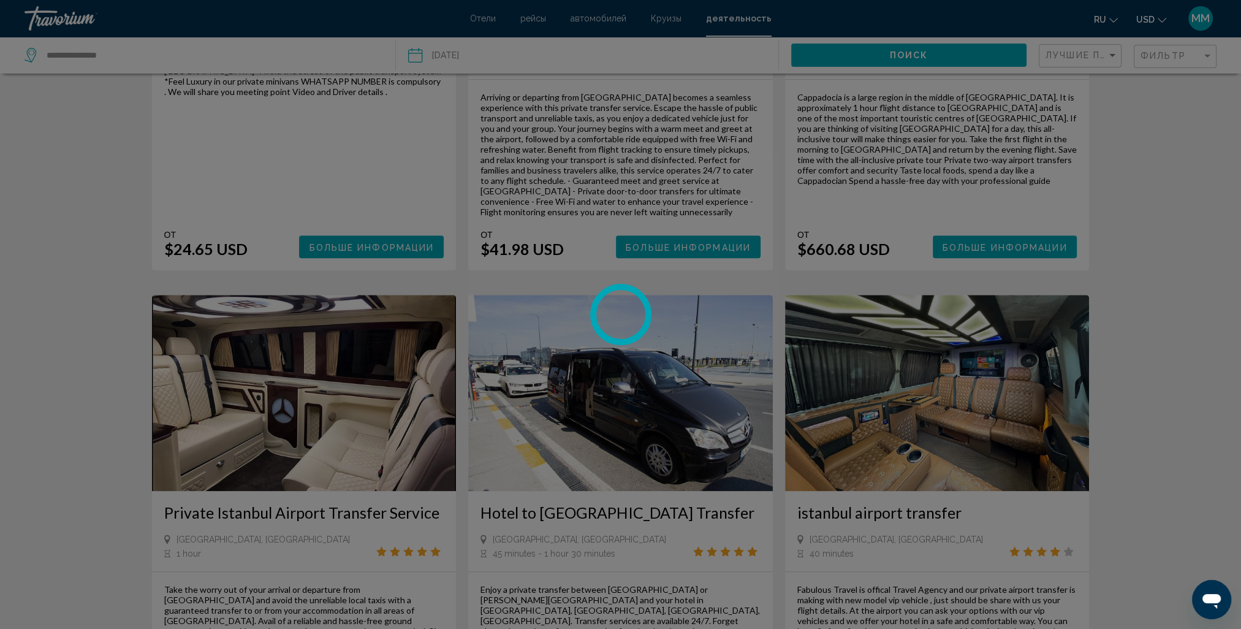
scroll to position [919, 0]
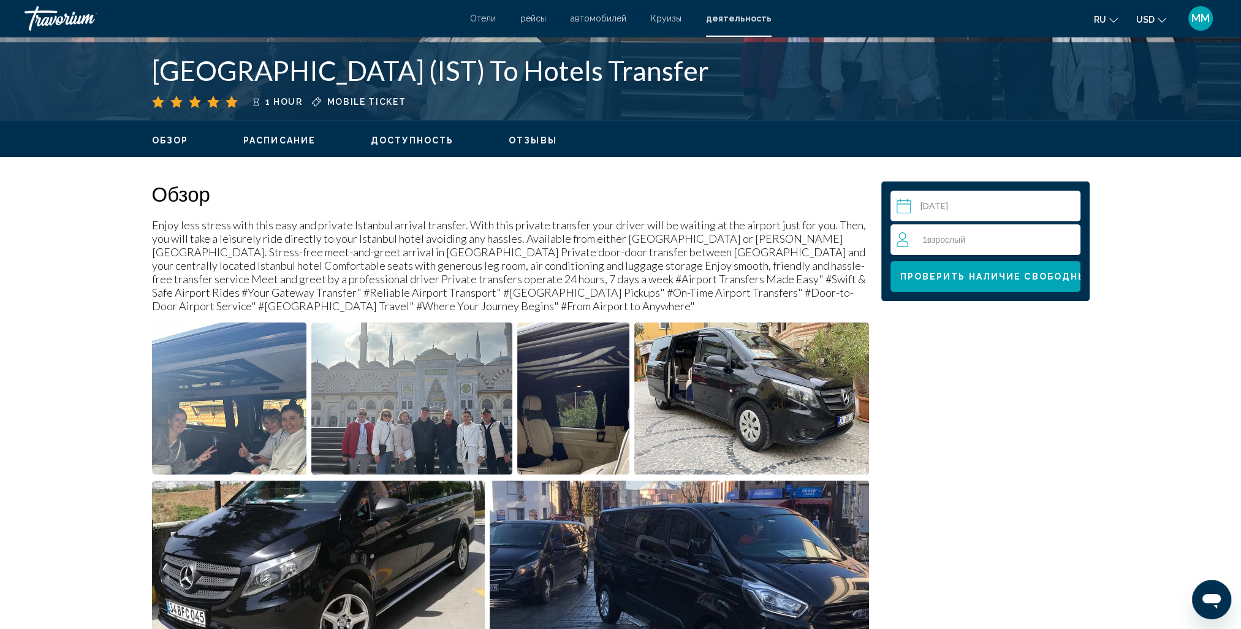
scroll to position [306, 0]
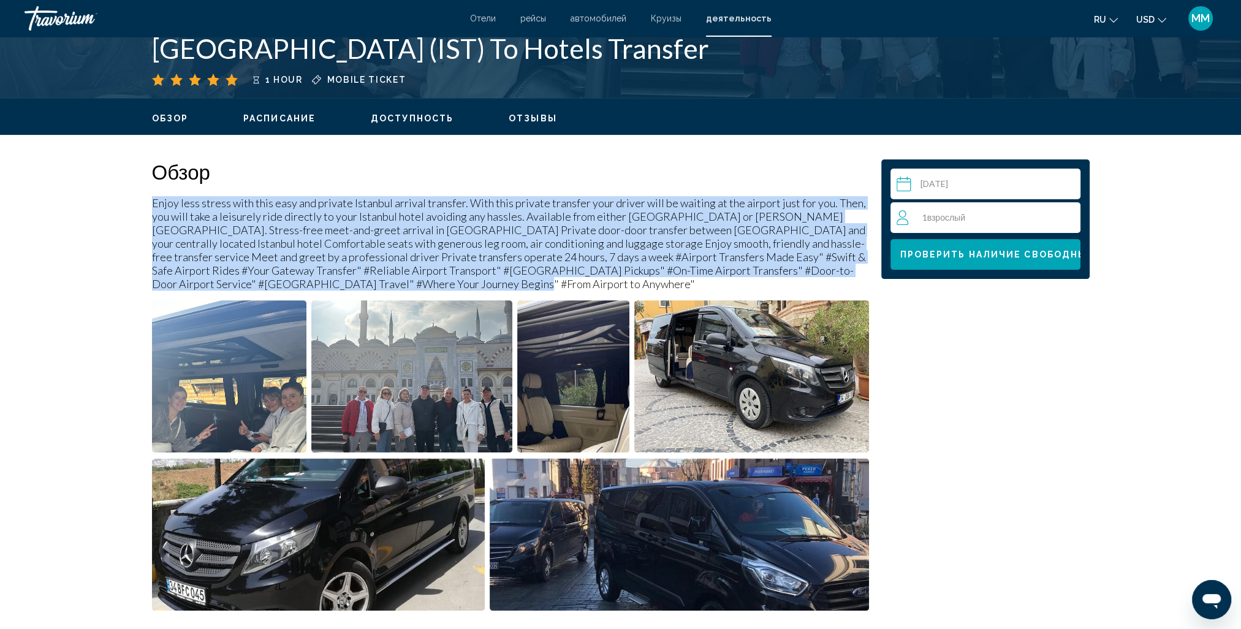
drag, startPoint x: 153, startPoint y: 203, endPoint x: 383, endPoint y: 286, distance: 244.2
click at [383, 286] on p "Enjoy less stress with this easy and private Istanbul arrival transfer. With th…" at bounding box center [510, 243] width 717 height 94
drag, startPoint x: 383, startPoint y: 286, endPoint x: 282, endPoint y: 227, distance: 116.1
copy p "Enjoy less stress with this easy and private Istanbul arrival transfer. With th…"
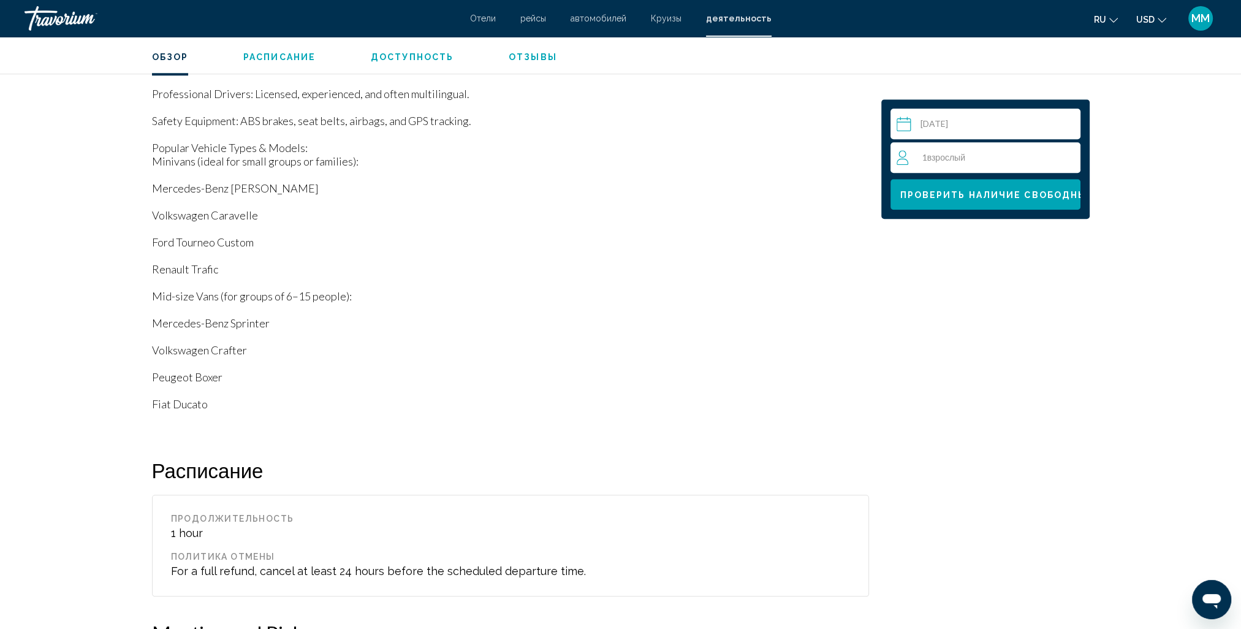
scroll to position [1678, 0]
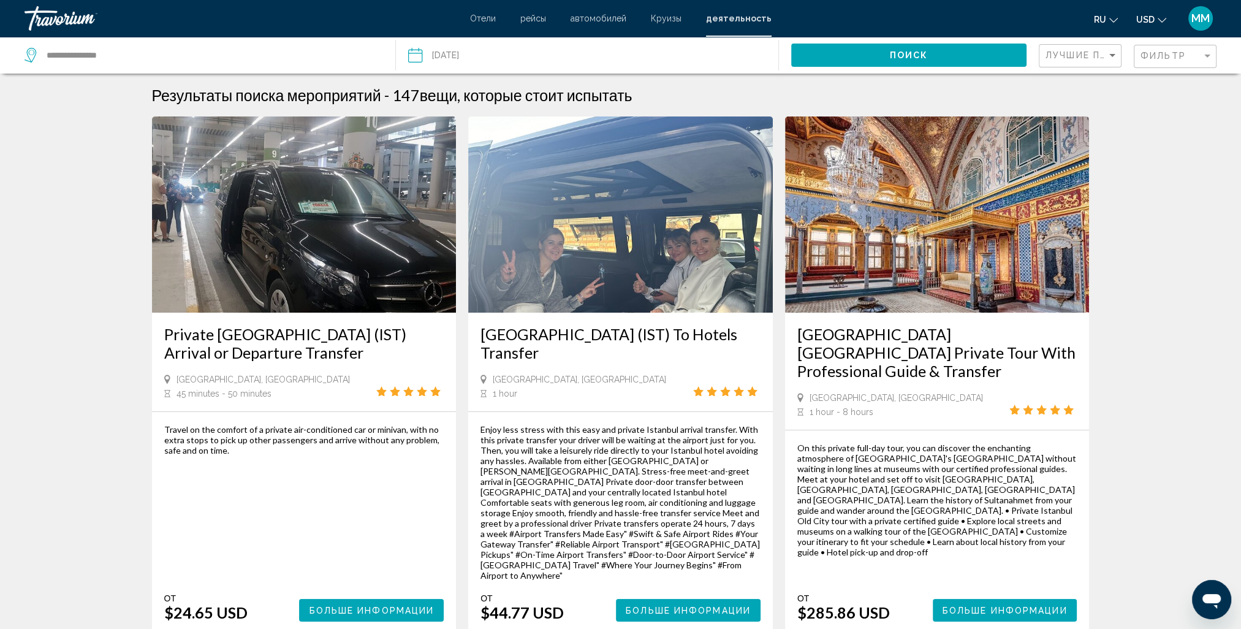
click at [483, 18] on span "Отели" at bounding box center [483, 18] width 26 height 10
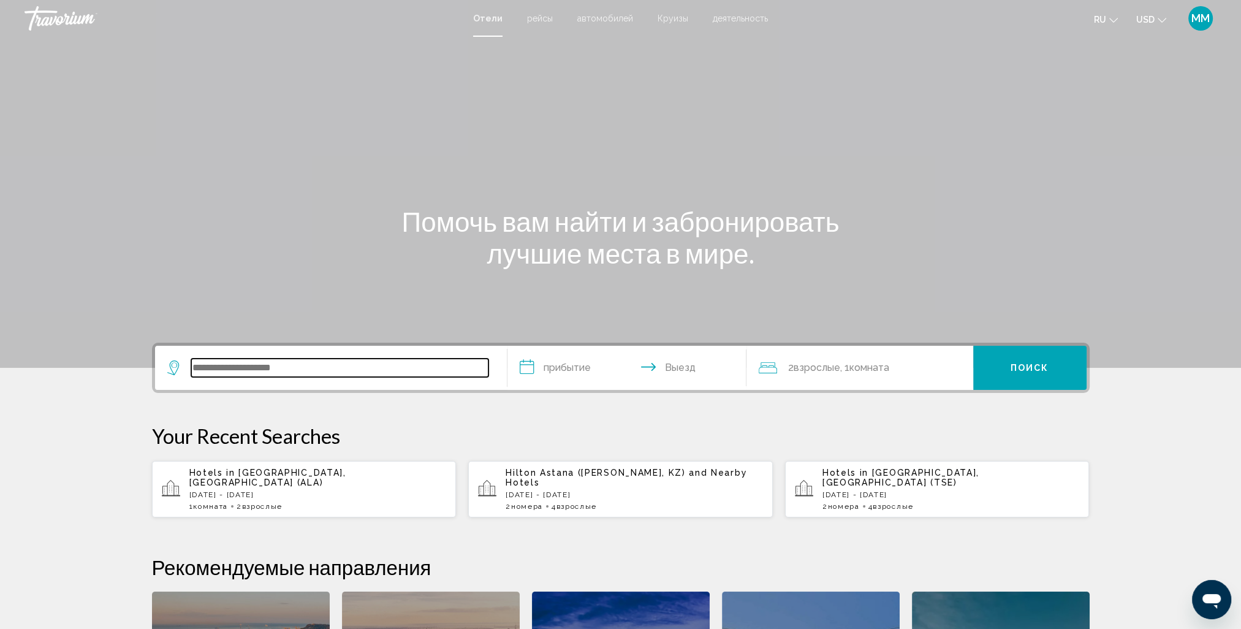
click at [332, 371] on input "Search widget" at bounding box center [339, 367] width 297 height 18
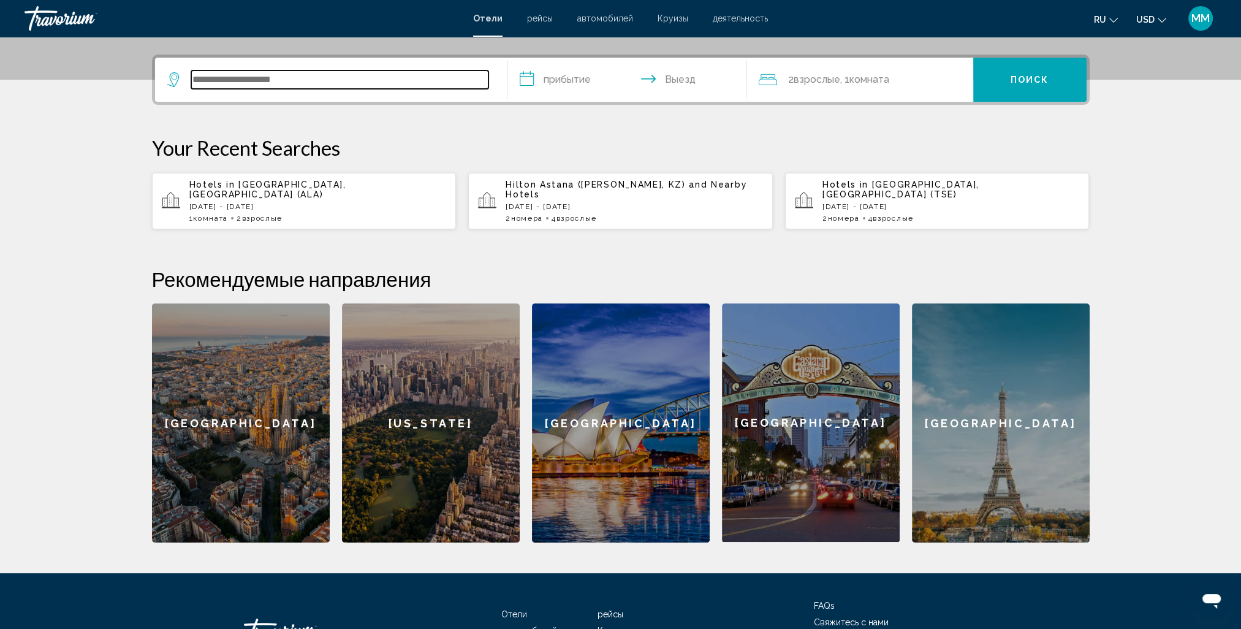
scroll to position [302, 0]
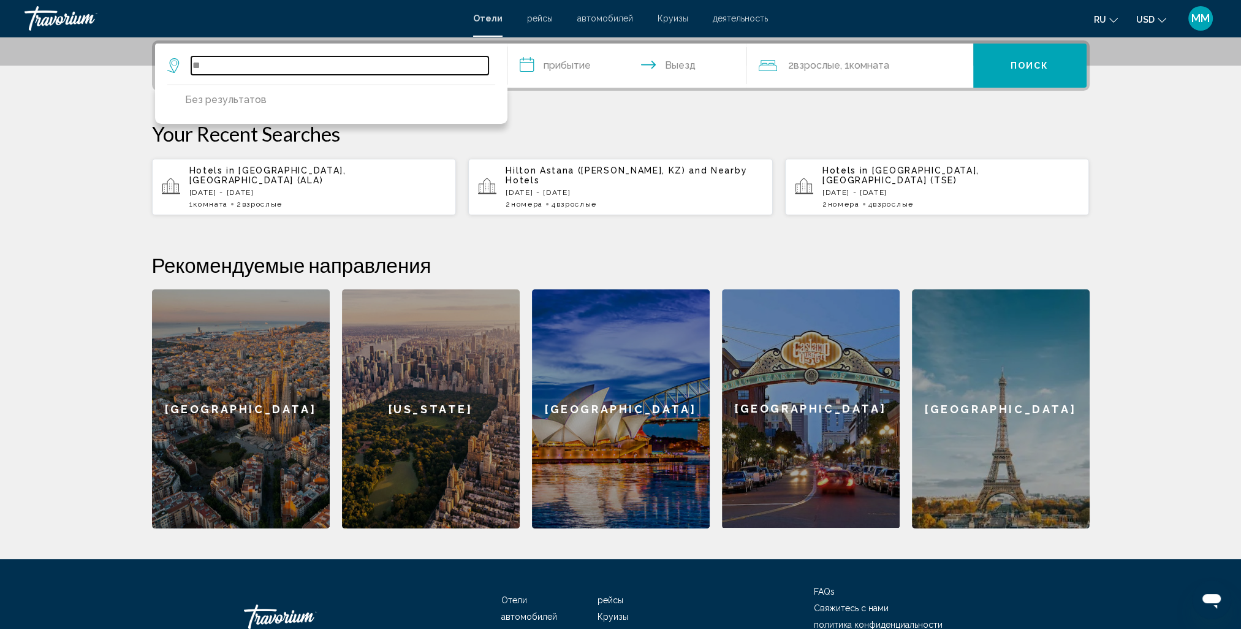
type input "*"
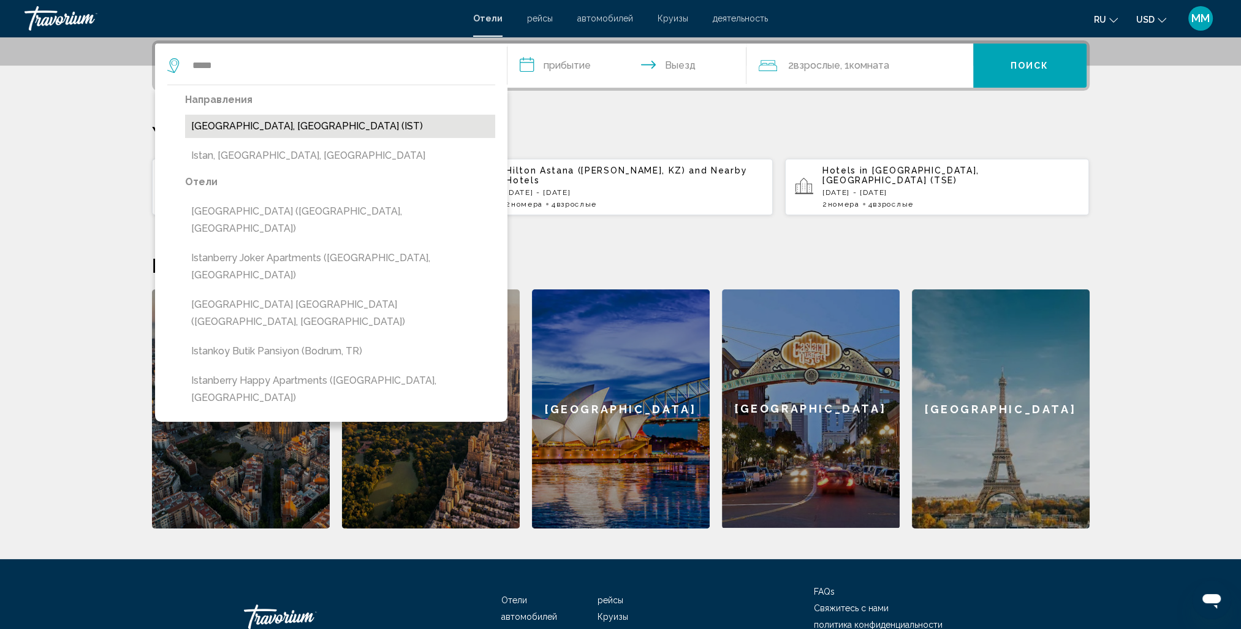
click at [254, 129] on button "[GEOGRAPHIC_DATA], [GEOGRAPHIC_DATA] (IST)" at bounding box center [340, 126] width 310 height 23
type input "**********"
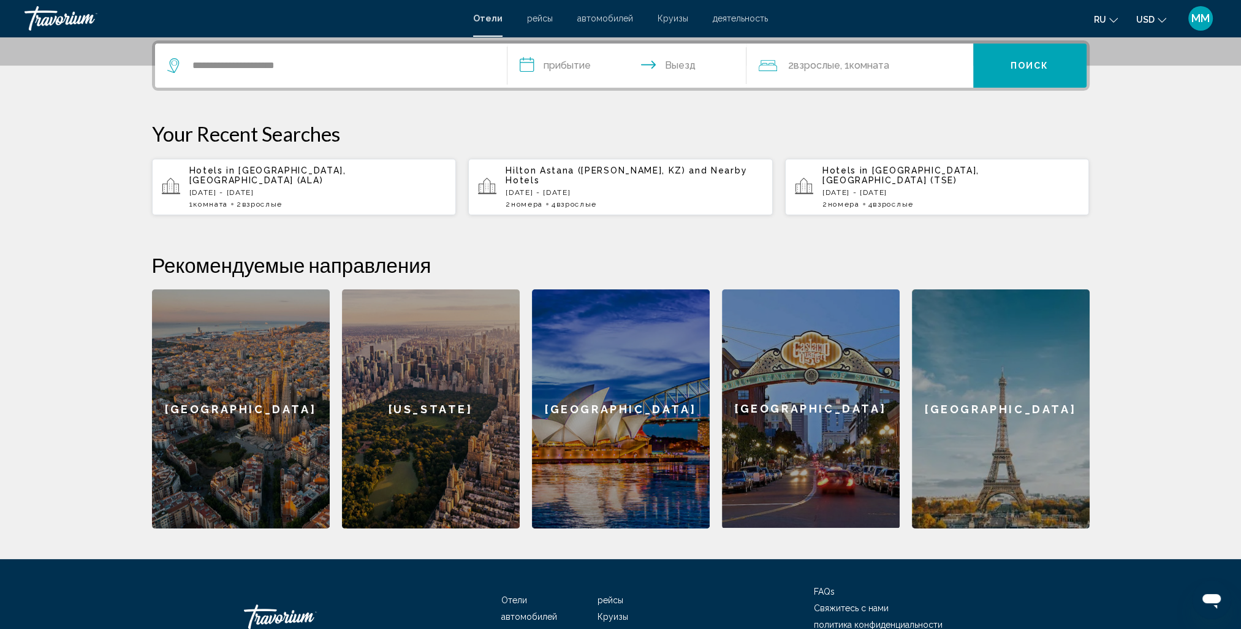
click at [569, 61] on input "**********" at bounding box center [629, 68] width 244 height 48
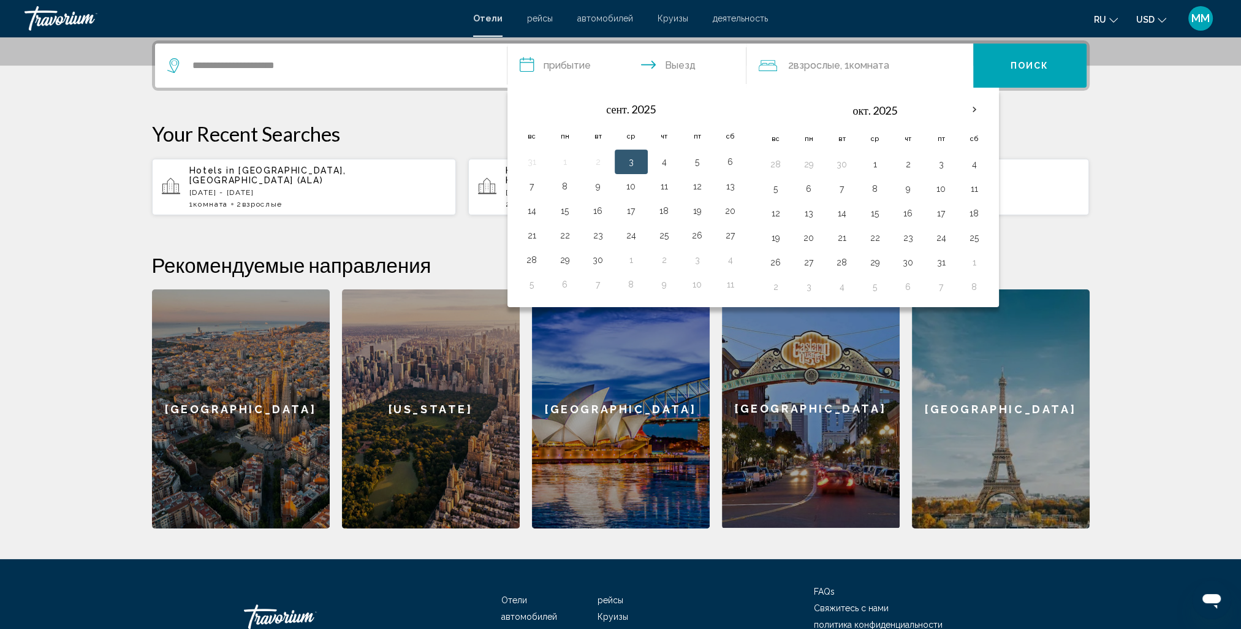
click at [1113, 23] on button "ru English Español Français Italiano Português русский" at bounding box center [1106, 19] width 24 height 18
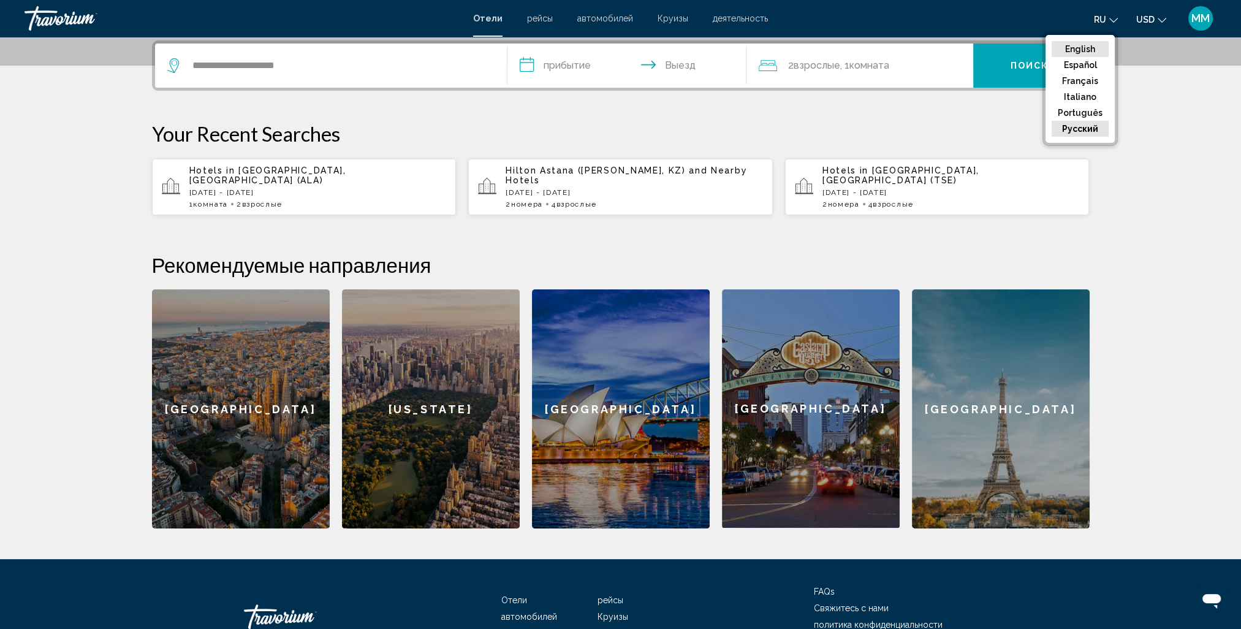
click at [1082, 48] on button "English" at bounding box center [1080, 49] width 57 height 16
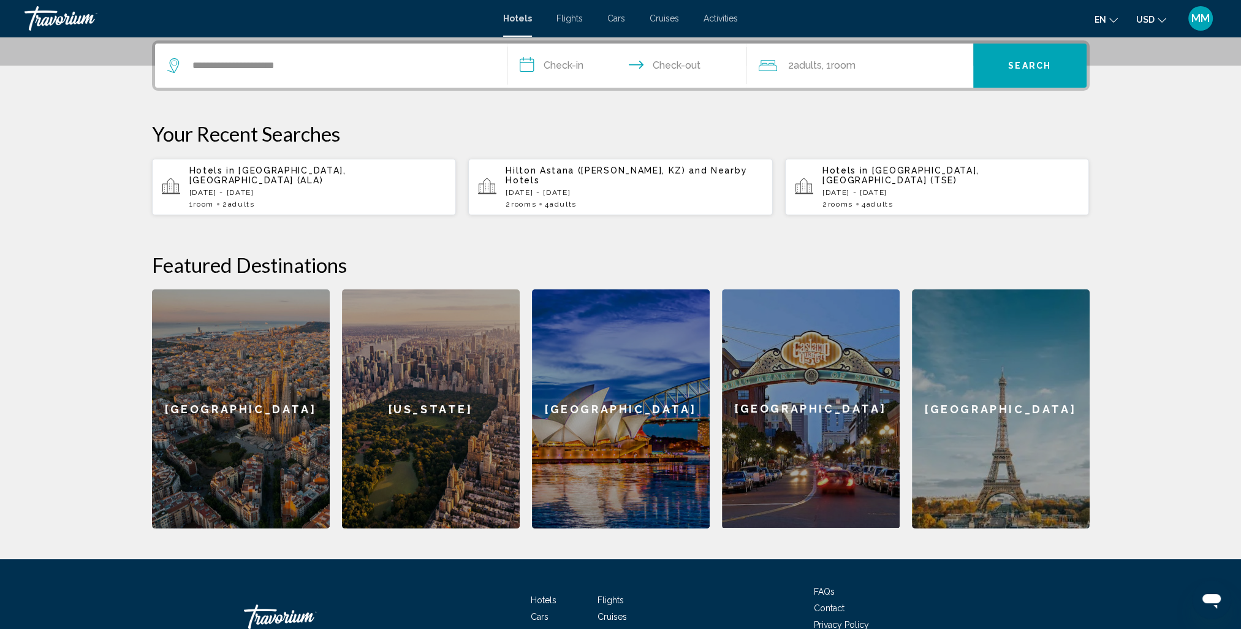
click at [570, 67] on input "**********" at bounding box center [629, 68] width 244 height 48
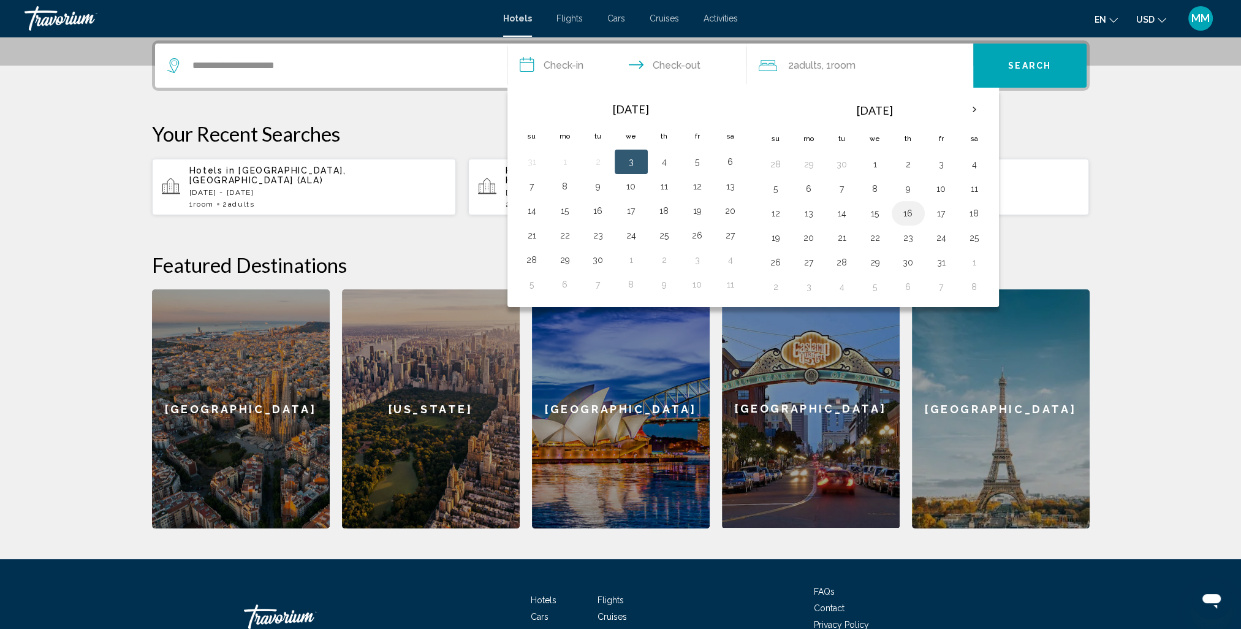
click at [904, 206] on button "16" at bounding box center [908, 213] width 20 height 17
click at [768, 230] on button "19" at bounding box center [776, 237] width 20 height 17
type input "**********"
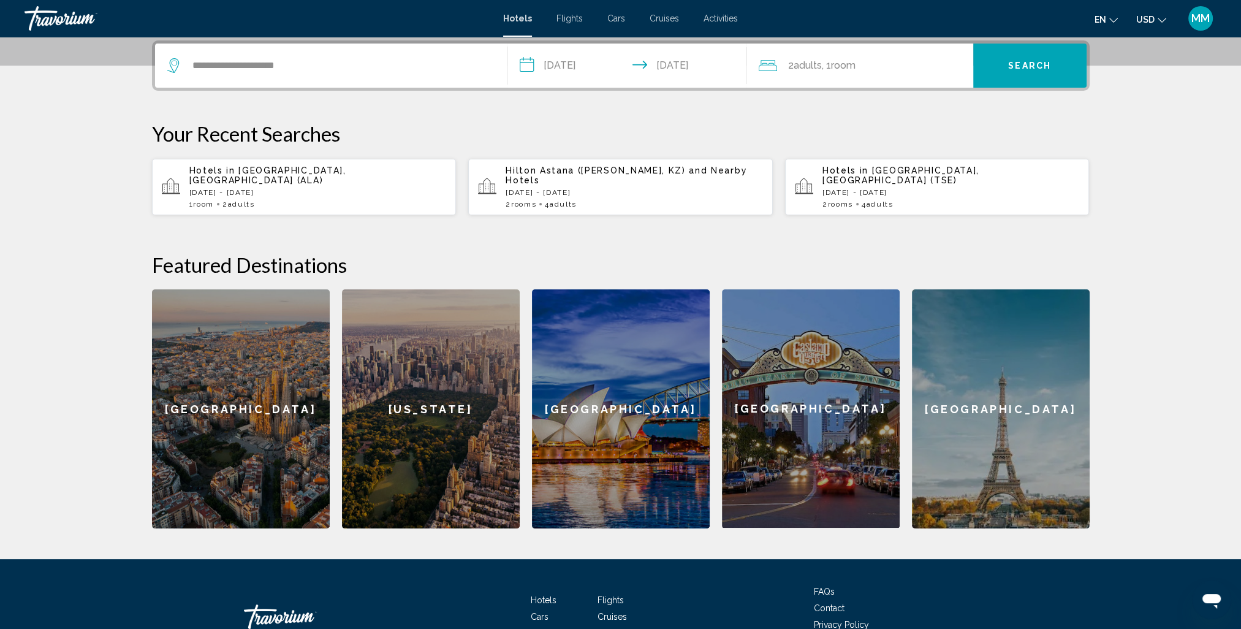
click at [1029, 67] on span "Search" at bounding box center [1029, 66] width 43 height 10
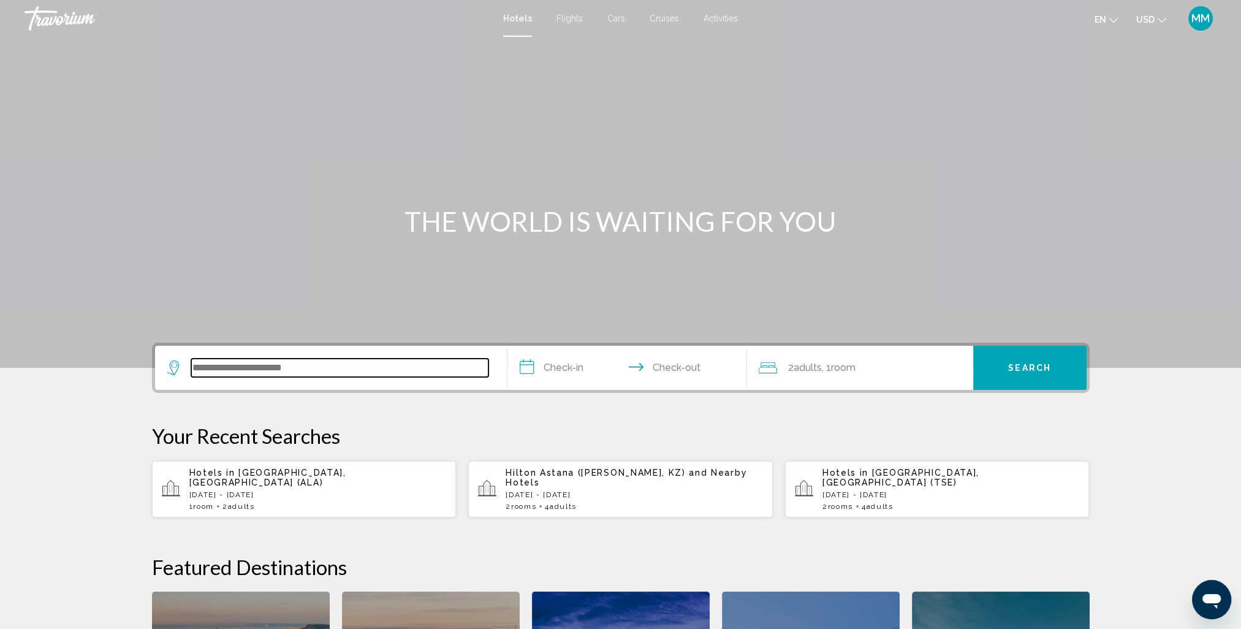
click at [349, 368] on input "Search widget" at bounding box center [339, 367] width 297 height 18
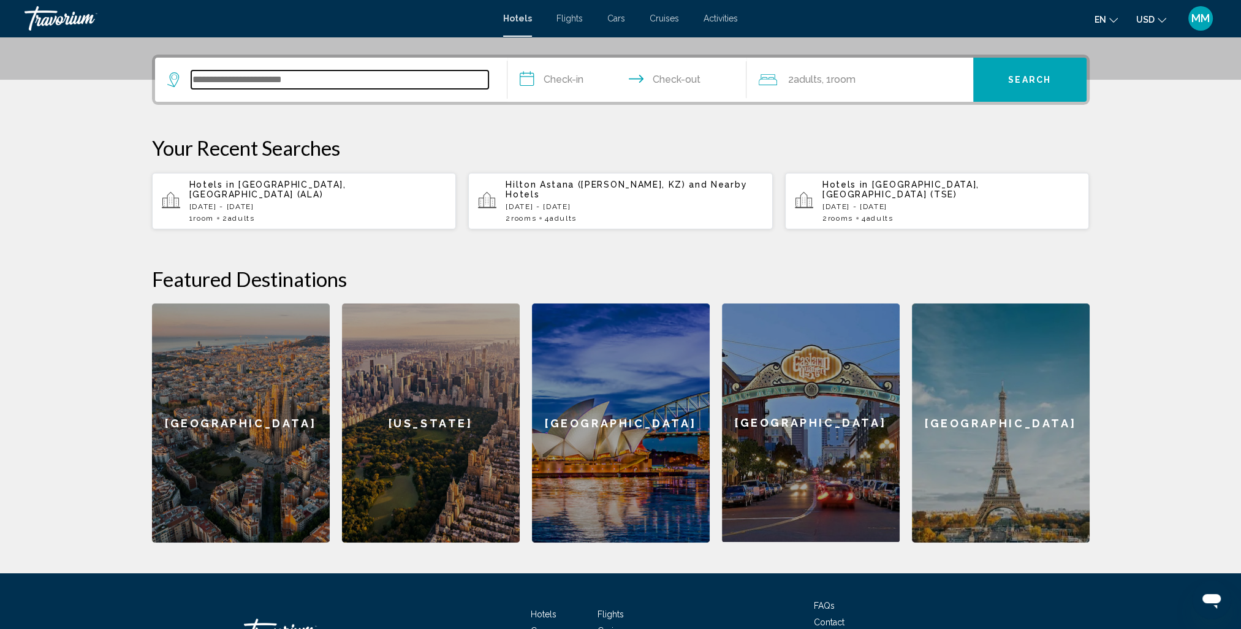
scroll to position [302, 0]
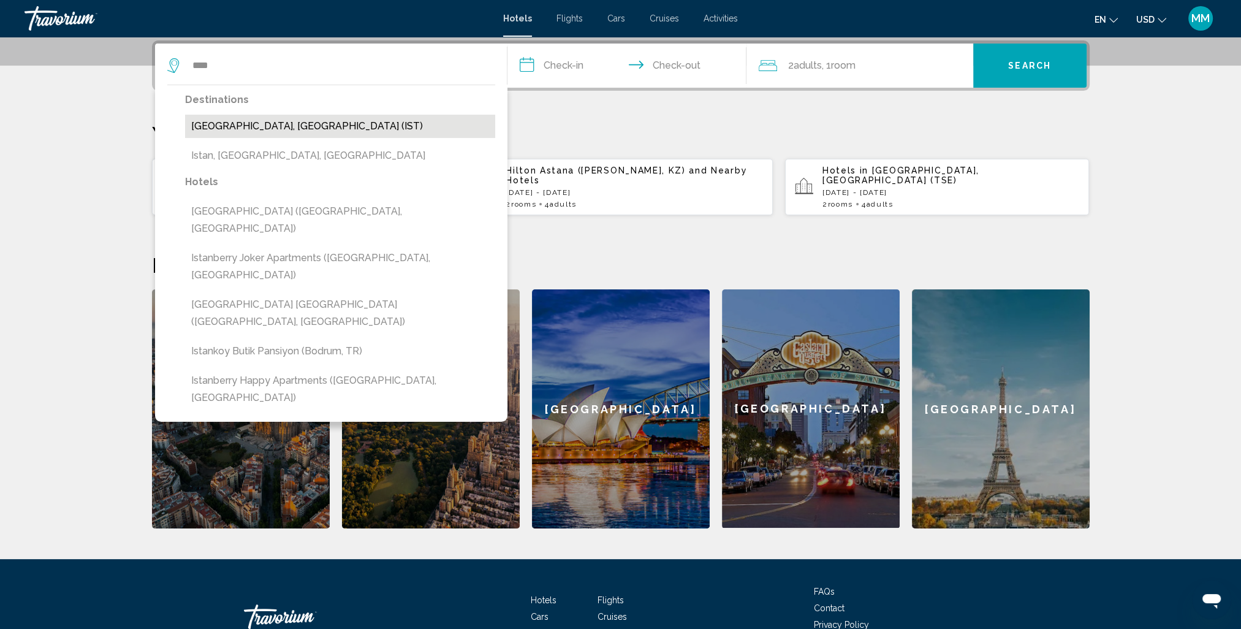
click at [219, 126] on button "[GEOGRAPHIC_DATA], [GEOGRAPHIC_DATA] (IST)" at bounding box center [340, 126] width 310 height 23
type input "**********"
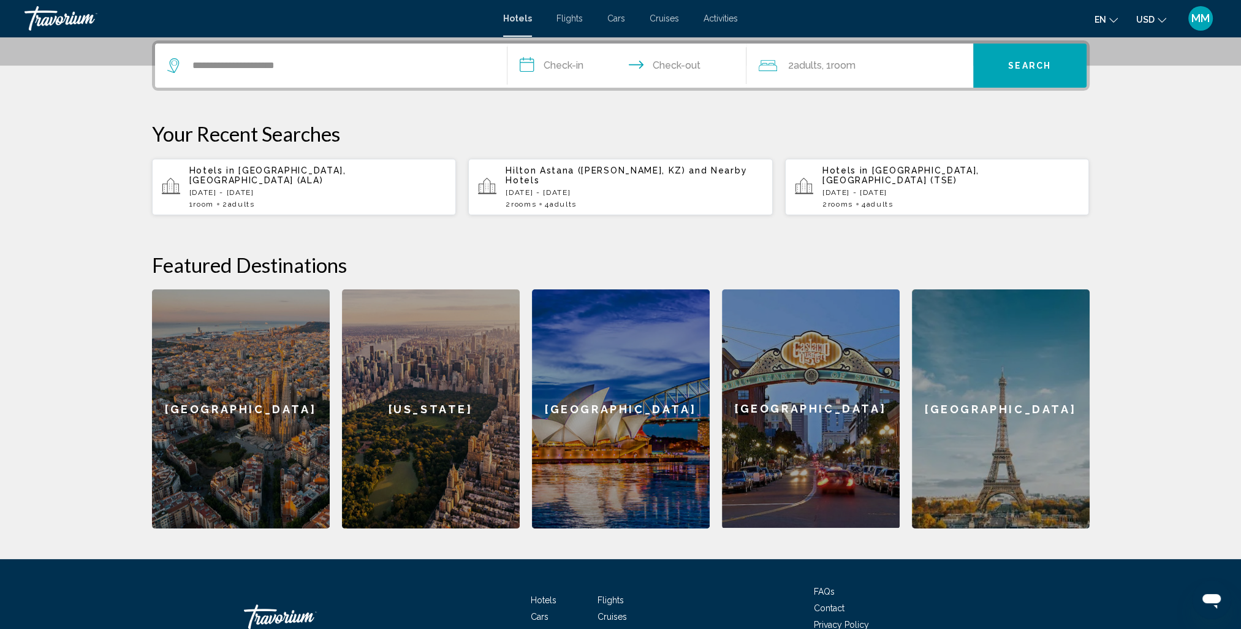
click at [566, 61] on input "**********" at bounding box center [629, 68] width 244 height 48
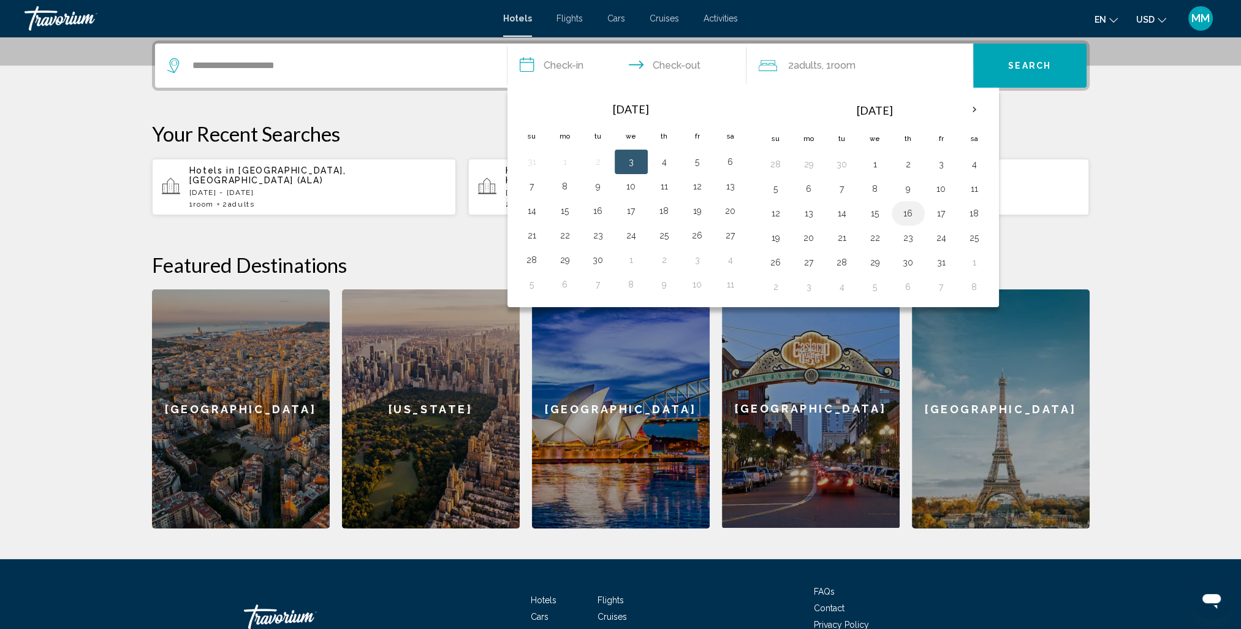
click at [907, 209] on button "16" at bounding box center [908, 213] width 20 height 17
click at [767, 234] on button "19" at bounding box center [776, 237] width 20 height 17
type input "**********"
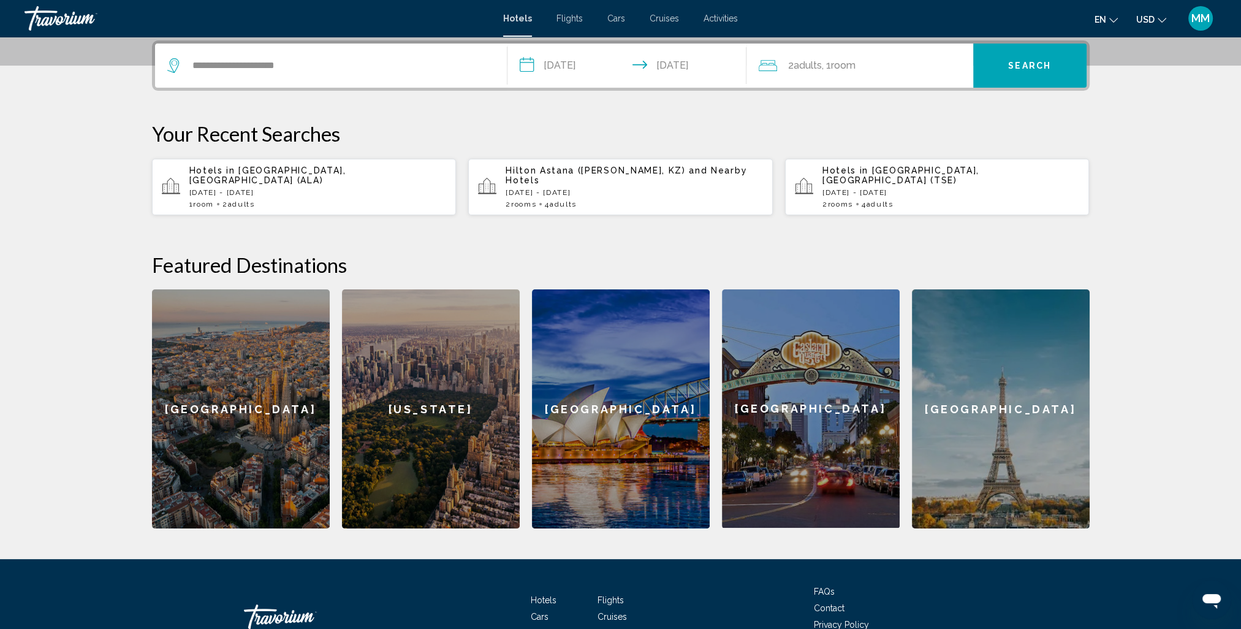
click at [1039, 70] on button "Search" at bounding box center [1029, 66] width 113 height 44
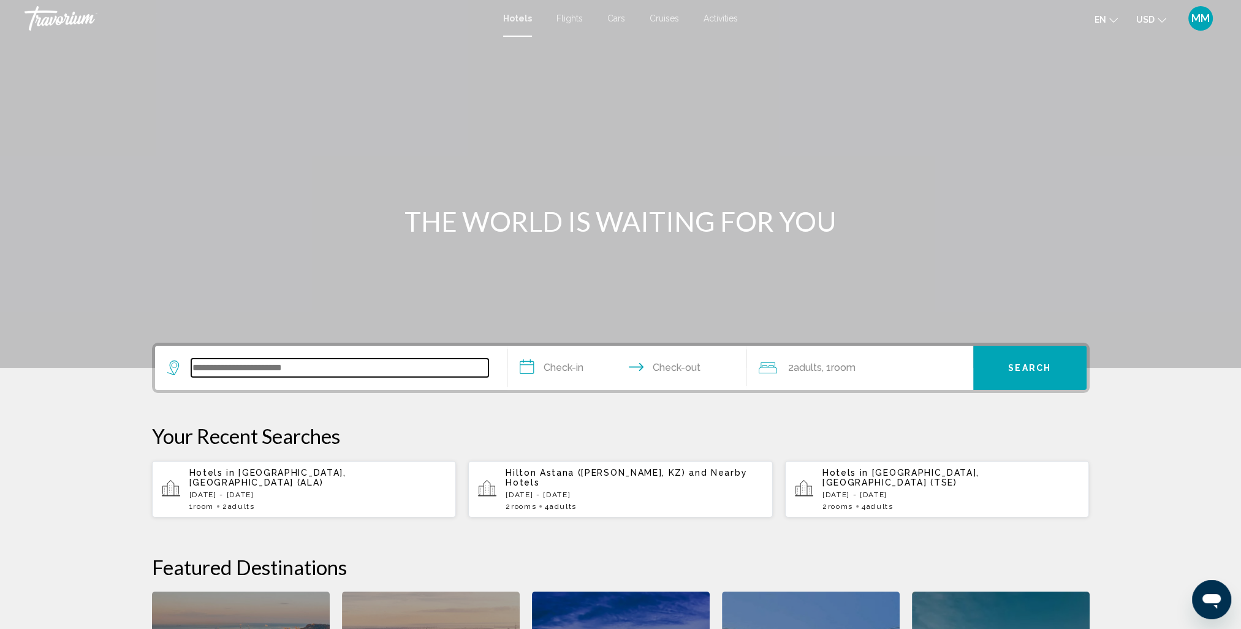
click at [314, 373] on input "Search widget" at bounding box center [339, 367] width 297 height 18
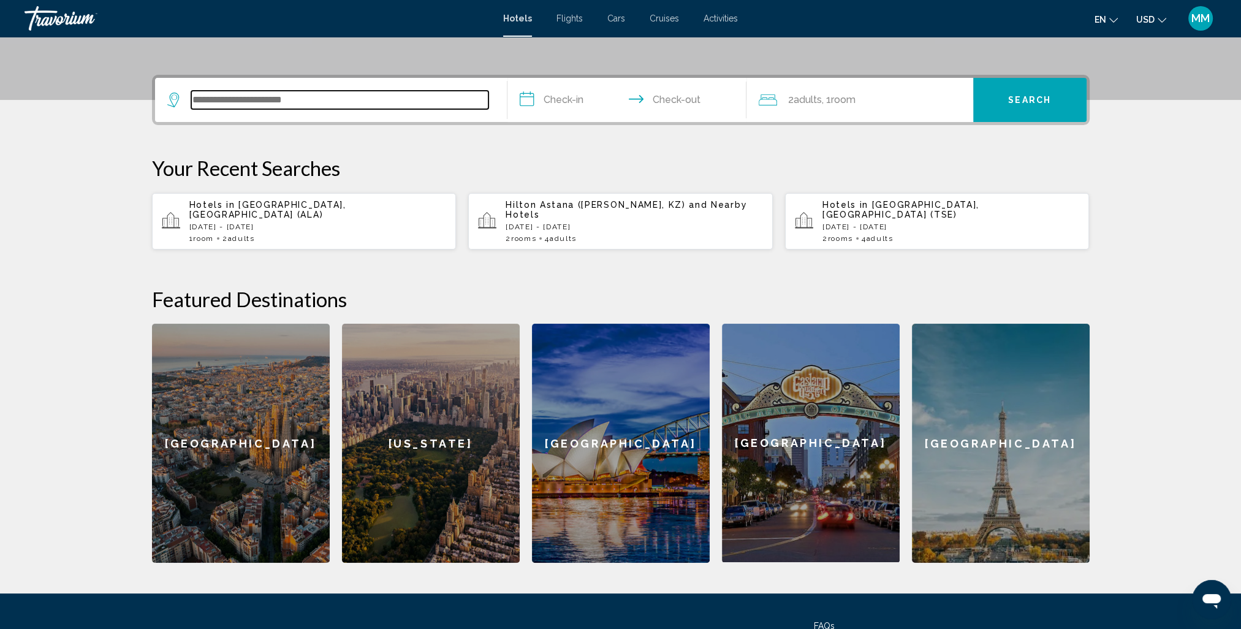
scroll to position [302, 0]
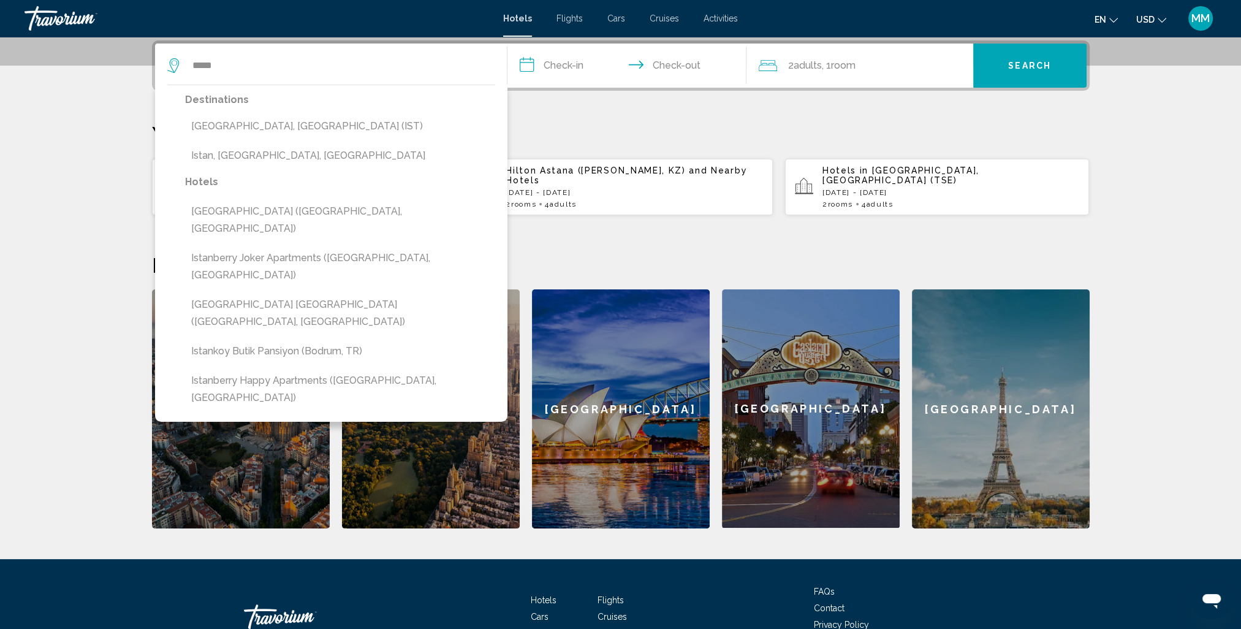
click at [215, 123] on button "[GEOGRAPHIC_DATA], [GEOGRAPHIC_DATA] (IST)" at bounding box center [340, 126] width 310 height 23
type input "**********"
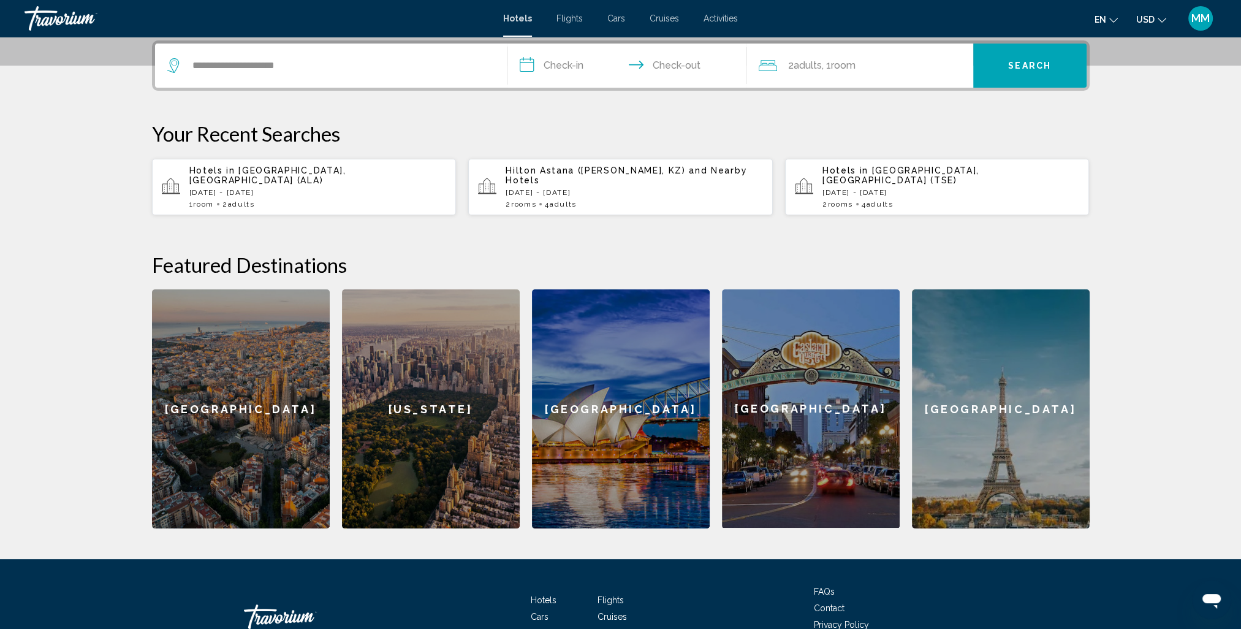
click at [566, 67] on input "**********" at bounding box center [629, 68] width 244 height 48
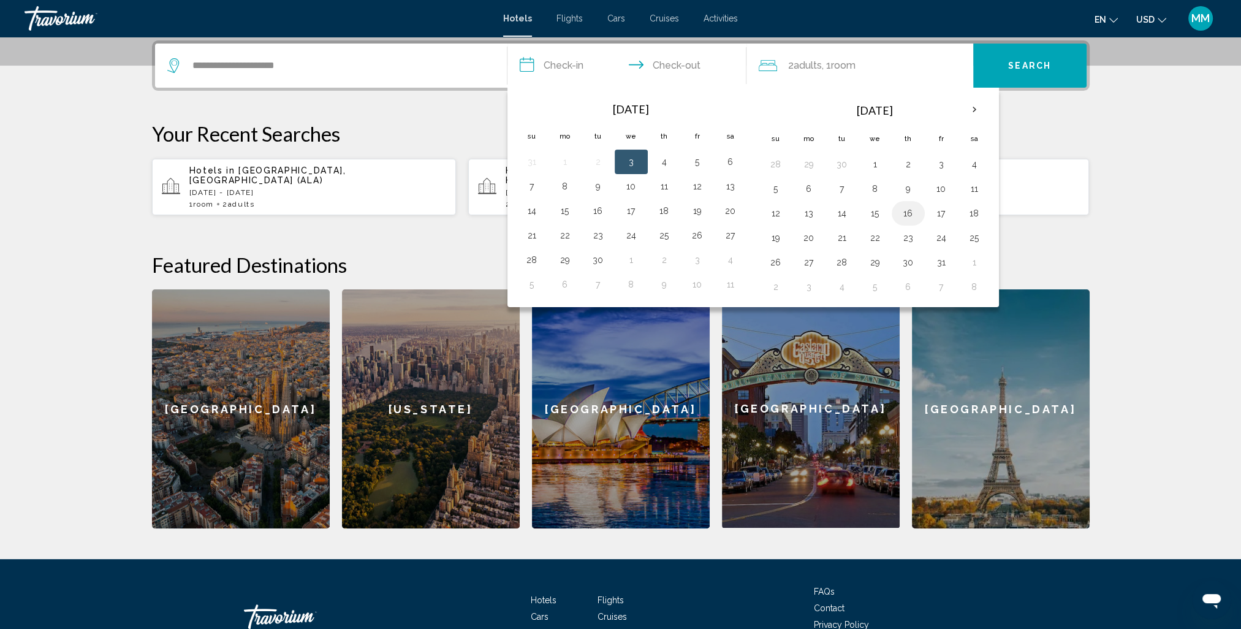
click at [907, 210] on button "16" at bounding box center [908, 213] width 20 height 17
click at [772, 232] on button "19" at bounding box center [776, 237] width 20 height 17
type input "**********"
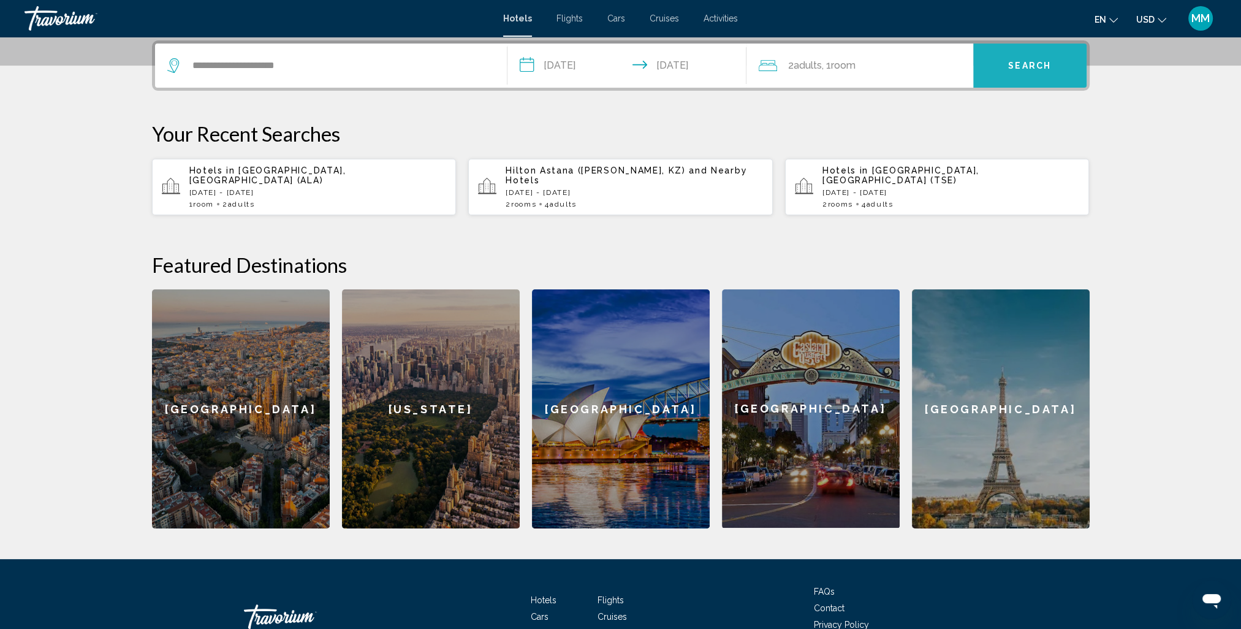
click at [1020, 60] on span "Search" at bounding box center [1029, 65] width 43 height 10
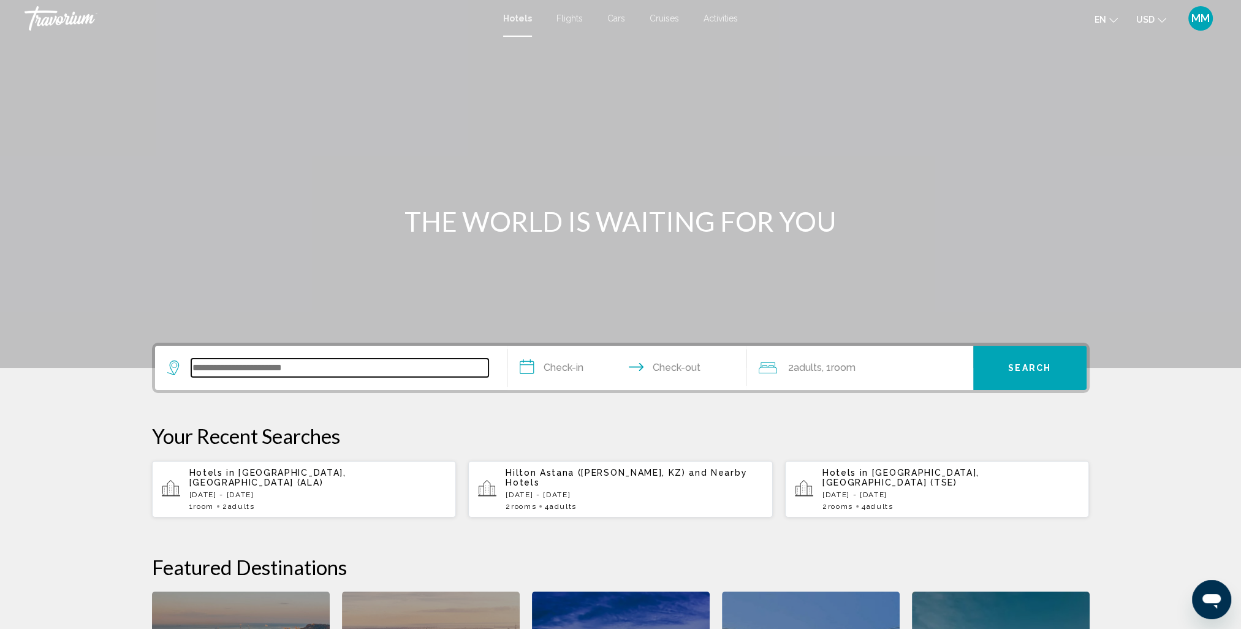
click at [278, 368] on input "Search widget" at bounding box center [339, 367] width 297 height 18
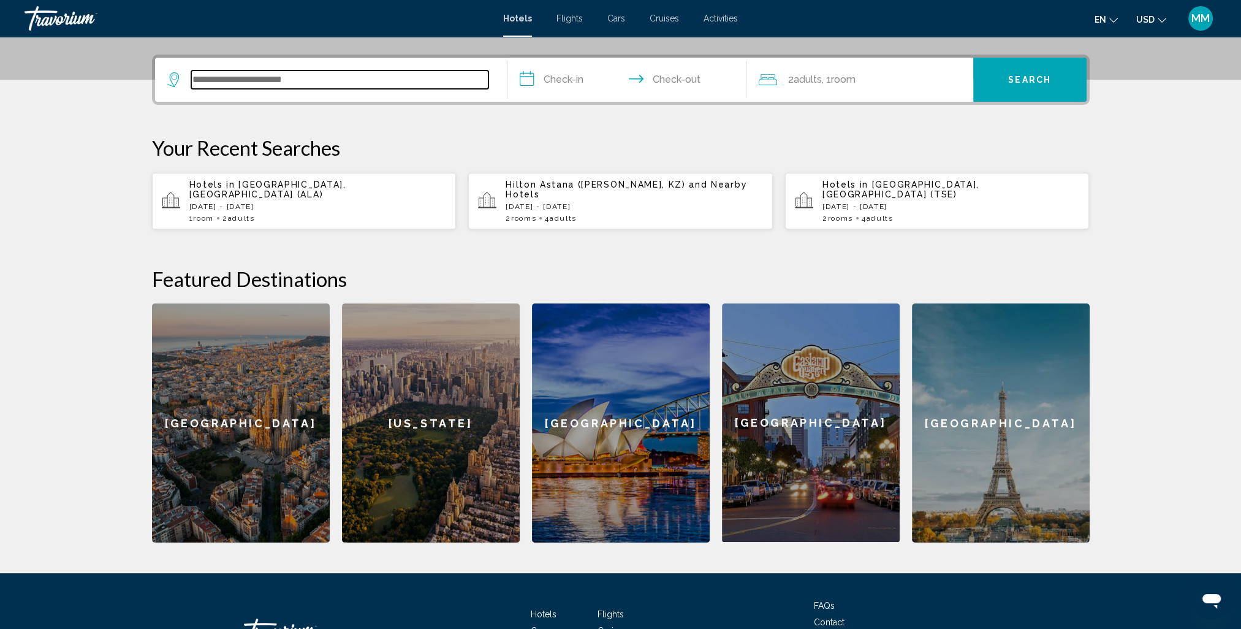
scroll to position [302, 0]
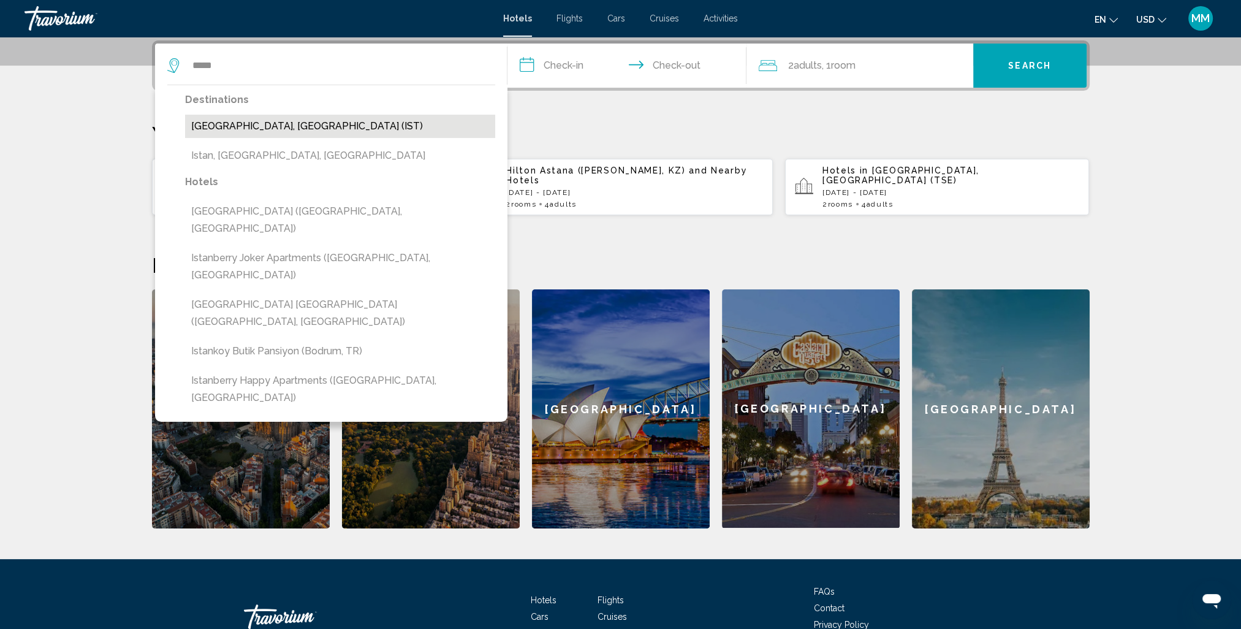
click at [235, 126] on button "[GEOGRAPHIC_DATA], [GEOGRAPHIC_DATA] (IST)" at bounding box center [340, 126] width 310 height 23
type input "**********"
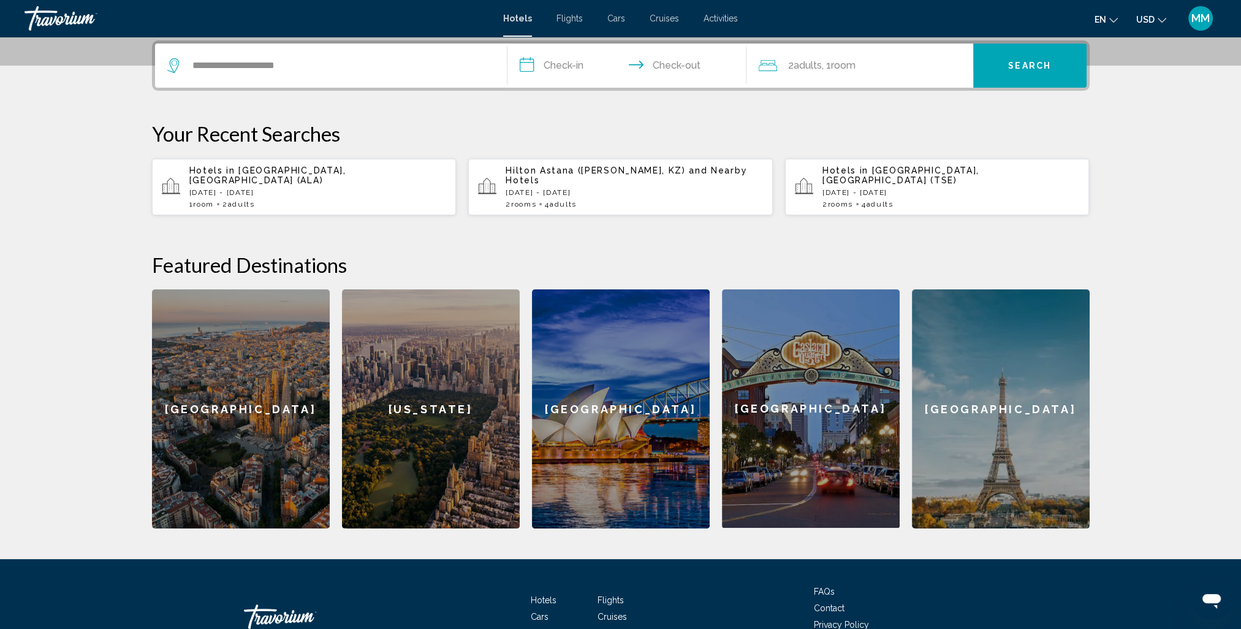
click at [572, 61] on input "**********" at bounding box center [629, 68] width 244 height 48
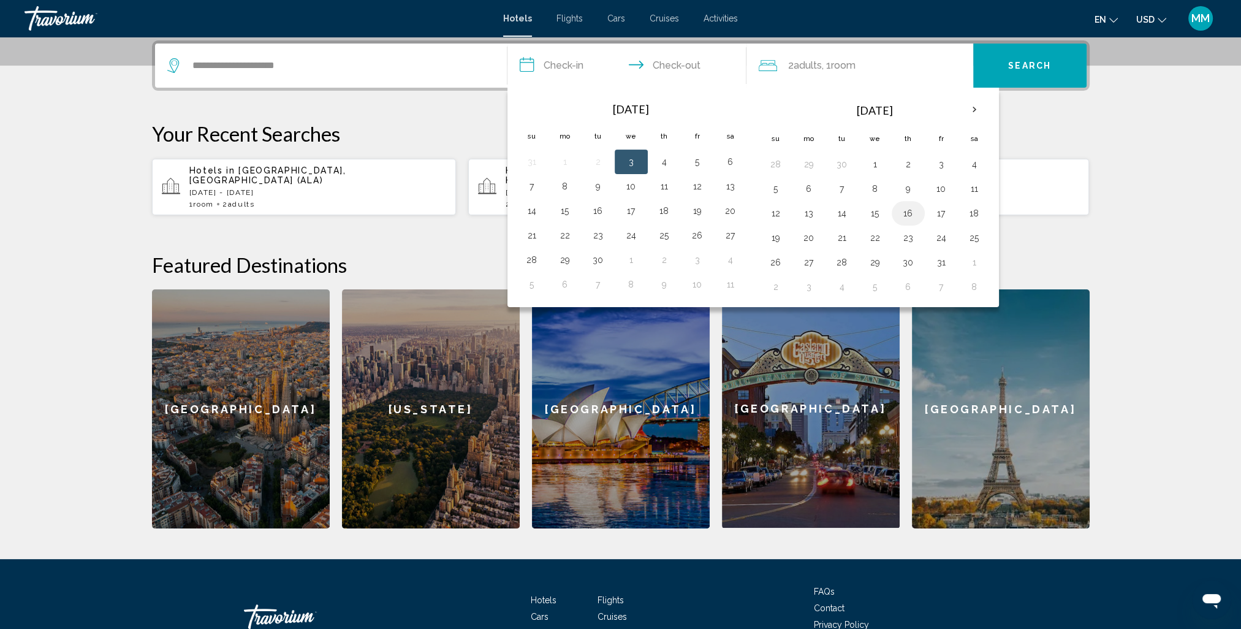
click at [903, 208] on button "16" at bounding box center [908, 213] width 20 height 17
drag, startPoint x: 770, startPoint y: 233, endPoint x: 808, endPoint y: 219, distance: 40.5
click at [770, 234] on button "19" at bounding box center [776, 237] width 20 height 17
type input "**********"
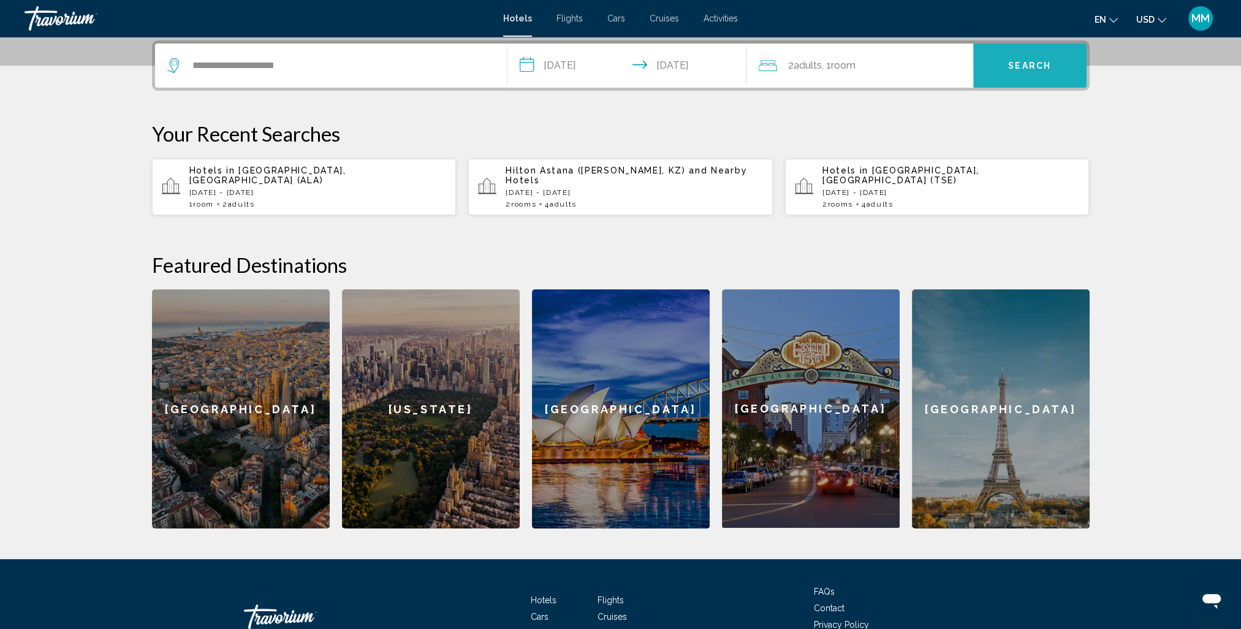
click at [1018, 66] on span "Search" at bounding box center [1029, 66] width 43 height 10
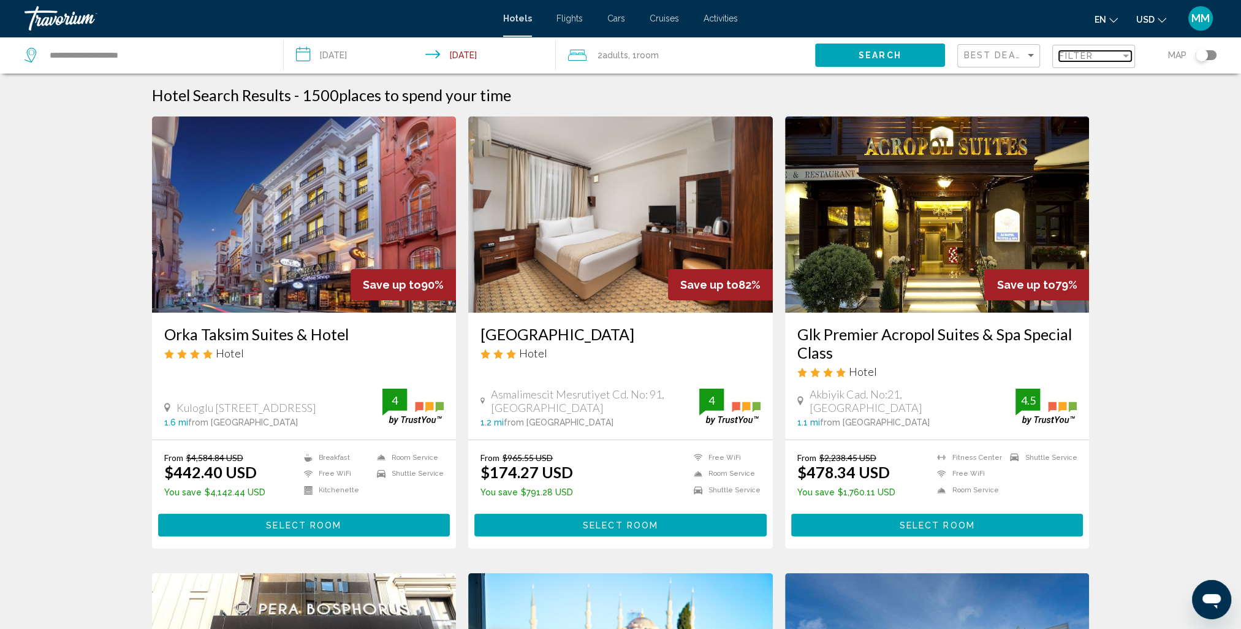
click at [1126, 56] on div "Filter" at bounding box center [1126, 56] width 6 height 3
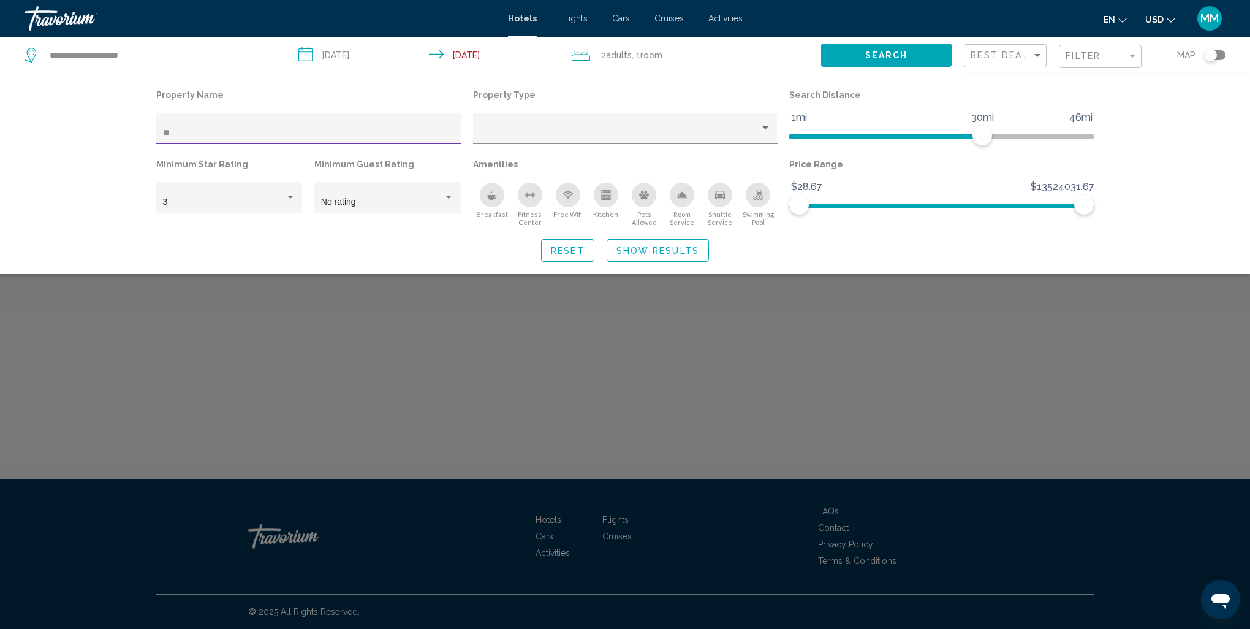
type input "*"
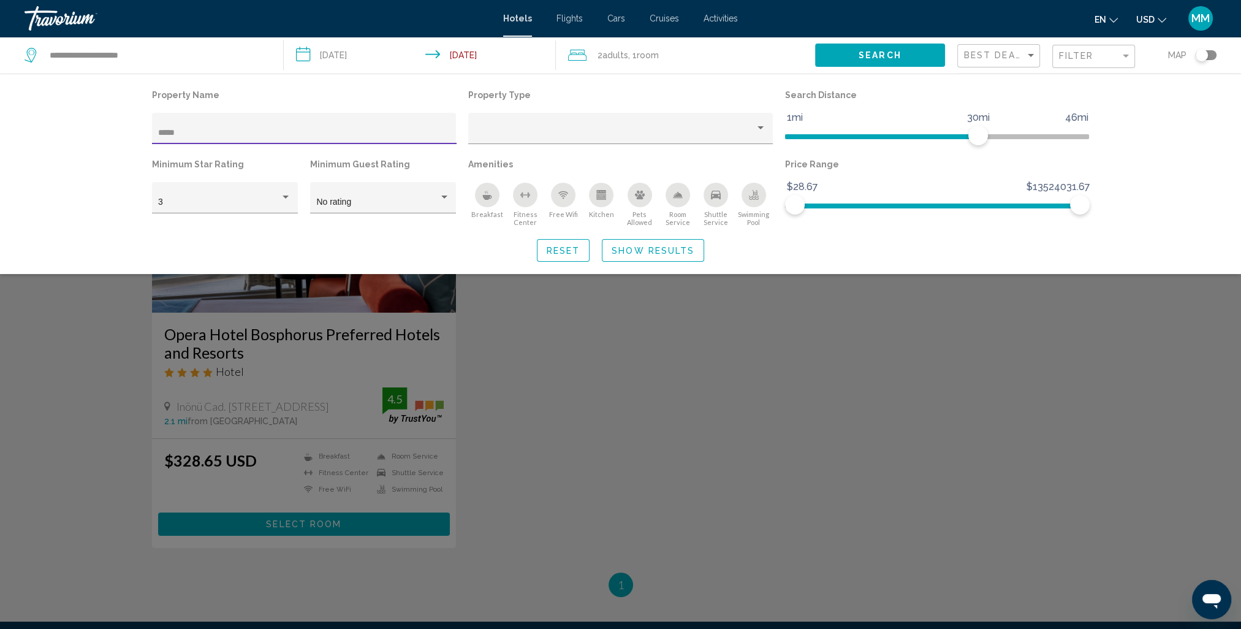
type input "*****"
click at [301, 342] on div "Search widget" at bounding box center [620, 406] width 1241 height 445
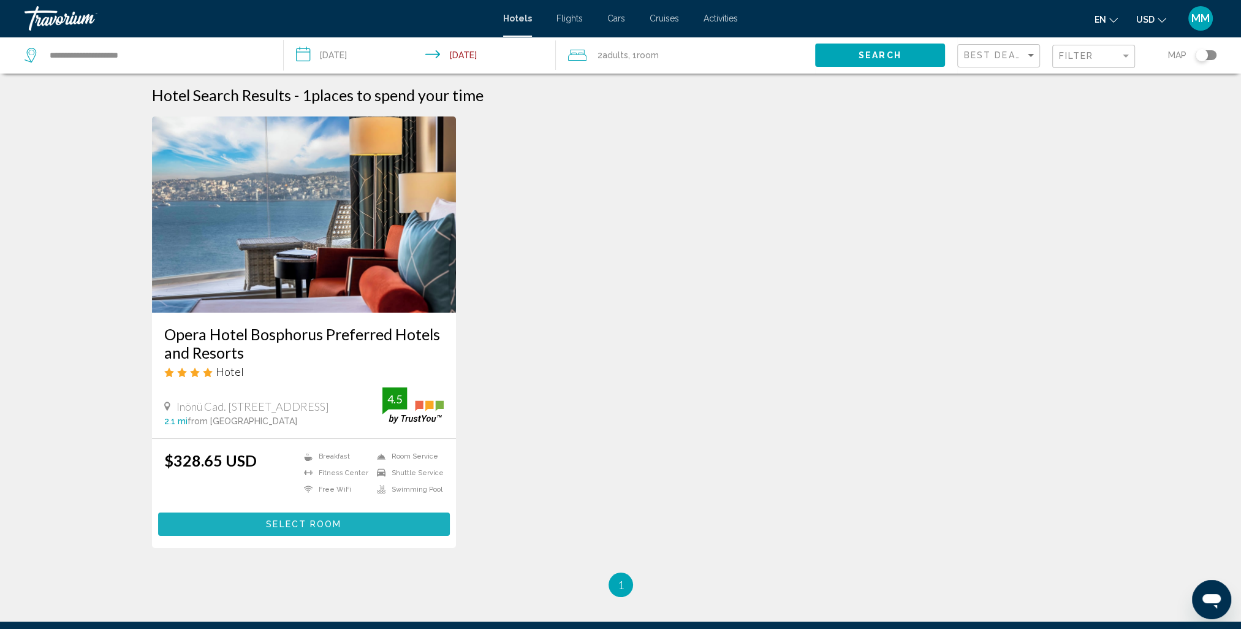
click at [331, 523] on span "Select Room" at bounding box center [303, 525] width 75 height 10
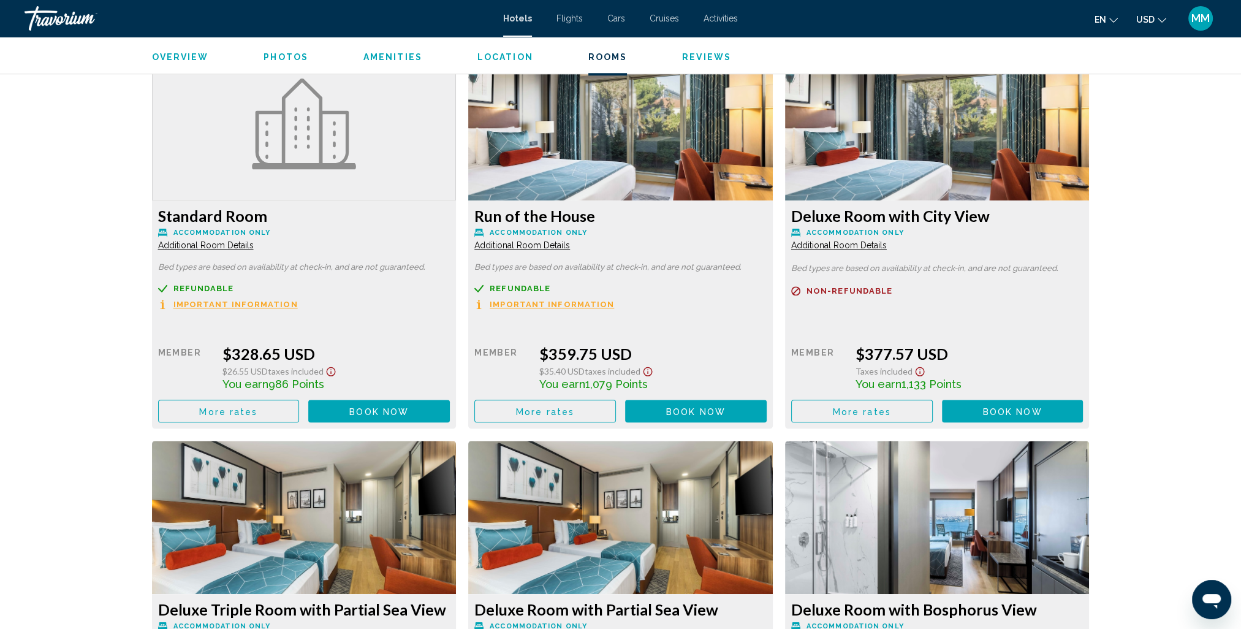
scroll to position [1838, 0]
